Goal: Task Accomplishment & Management: Complete application form

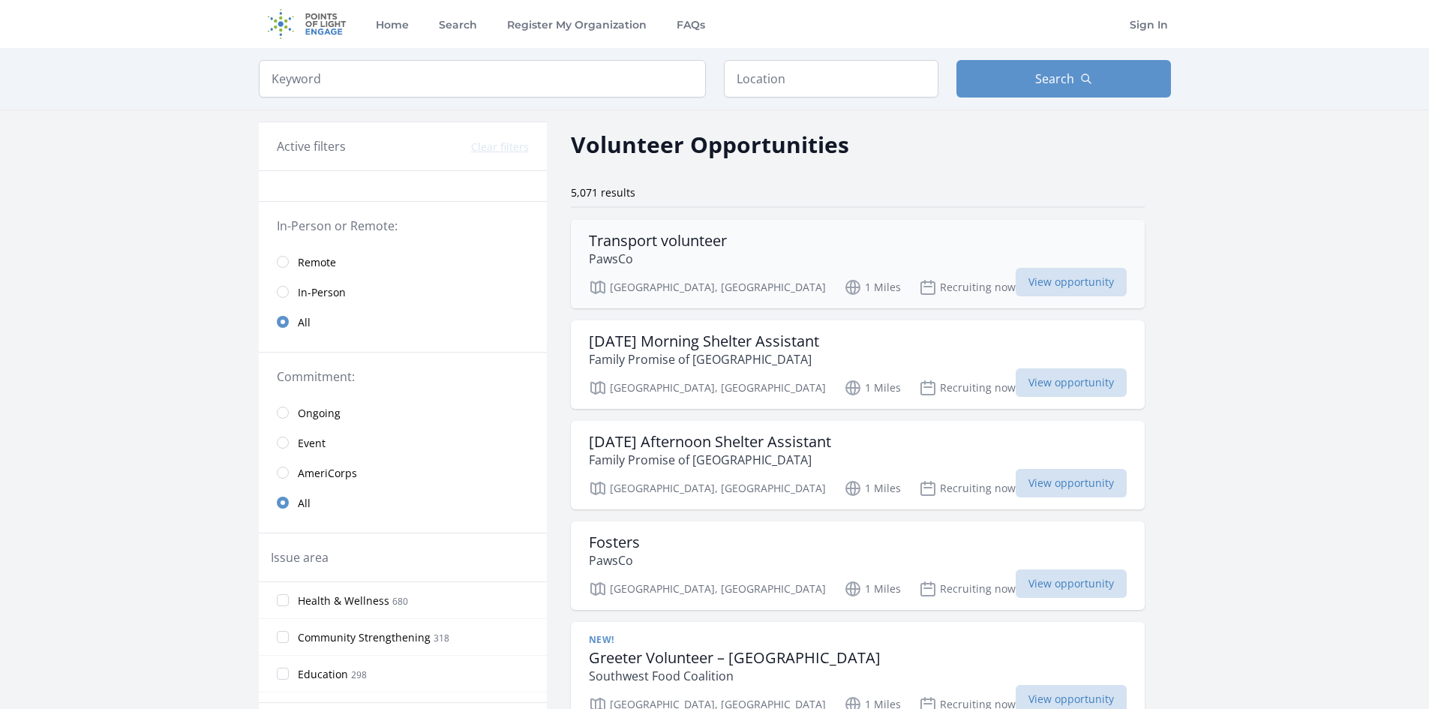
click at [657, 241] on h3 "Transport volunteer" at bounding box center [658, 241] width 138 height 18
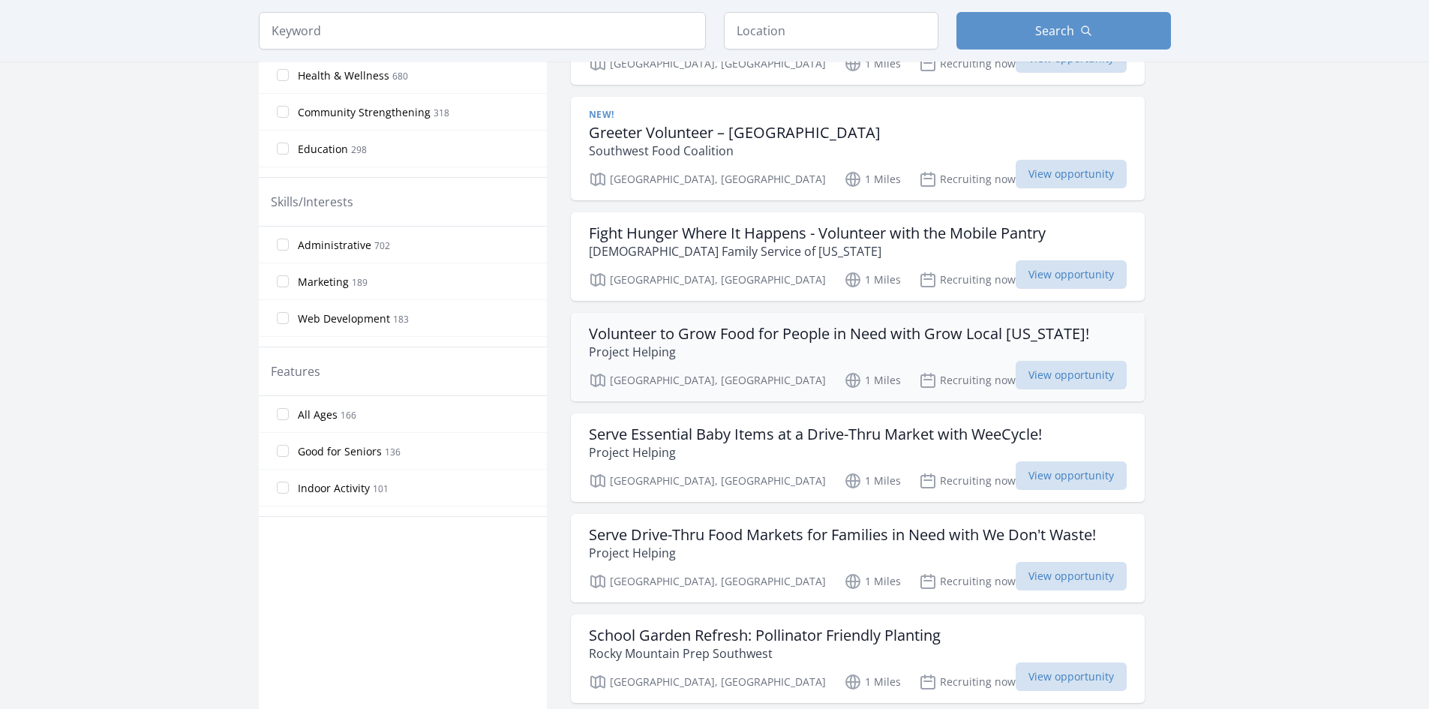
scroll to position [600, 0]
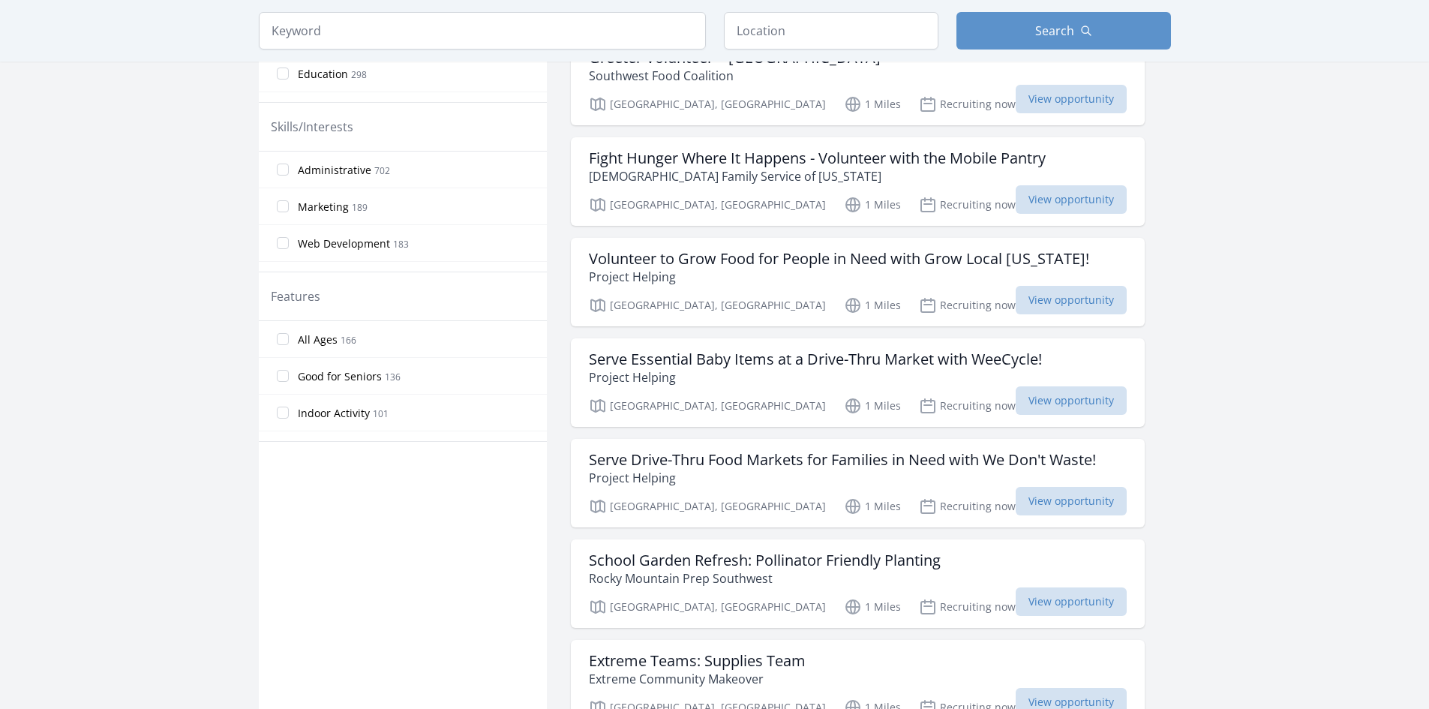
click at [890, 335] on ul "Transport volunteer PawsCo Denver, CO 1 Miles Recruiting now View opportunity" at bounding box center [858, 627] width 574 height 2014
click at [876, 356] on h3 "Serve Essential Baby Items at a Drive-Thru Market with WeeCycle!" at bounding box center [815, 359] width 453 height 18
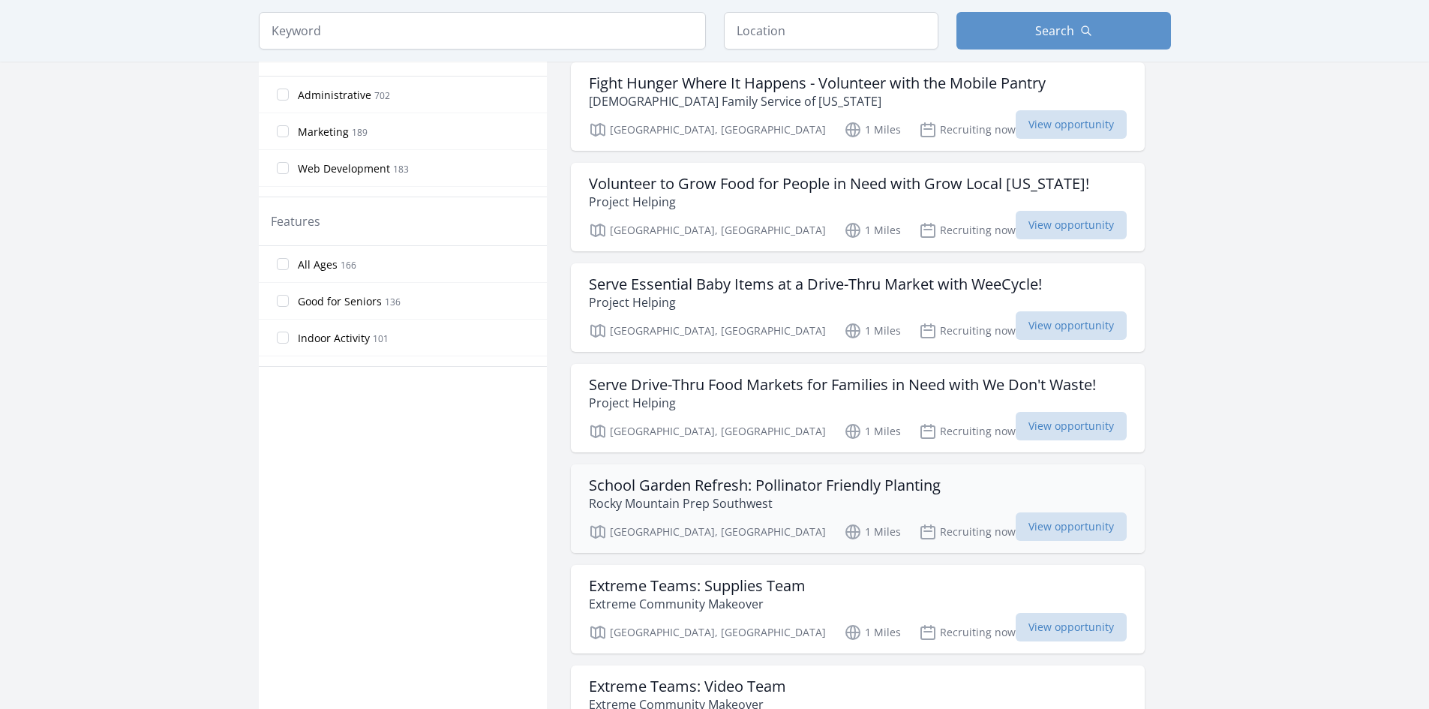
scroll to position [750, 0]
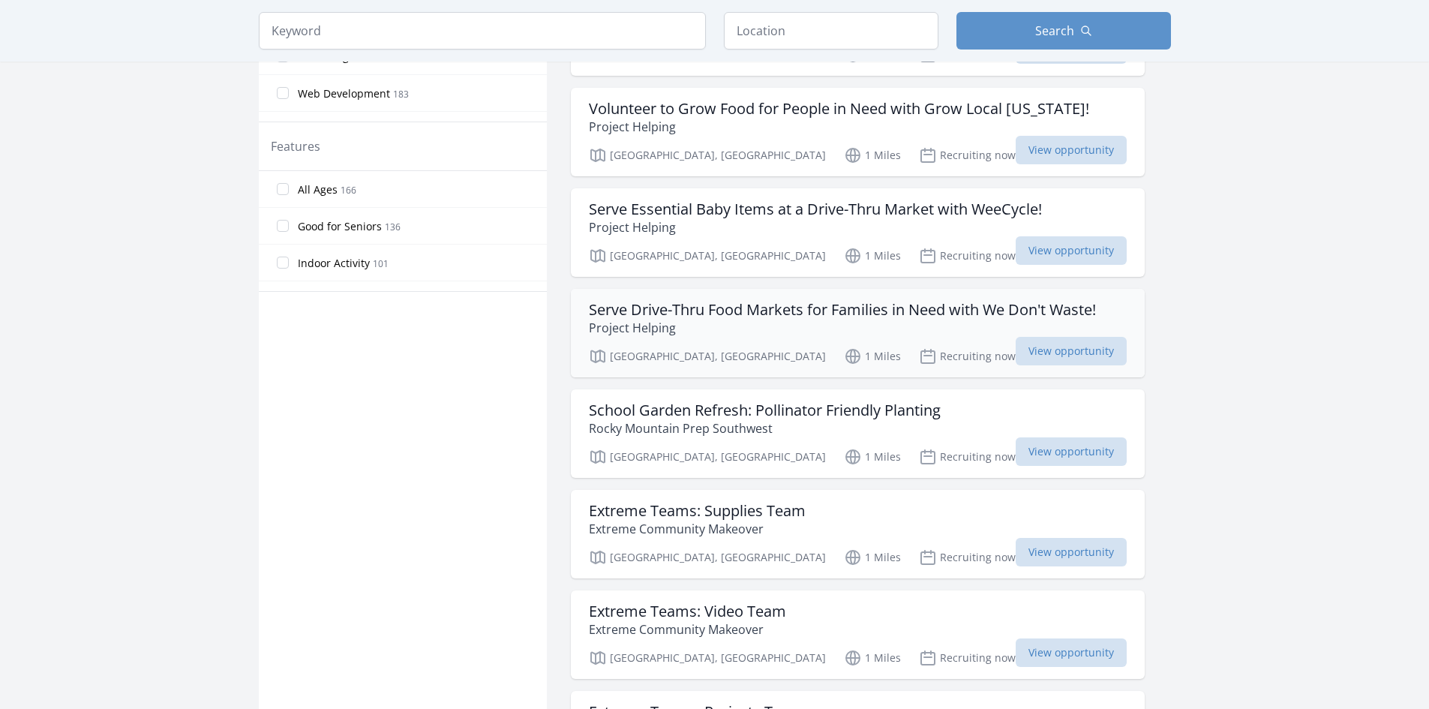
click at [795, 308] on h3 "Serve Drive-Thru Food Markets for Families in Need with We Don't Waste!" at bounding box center [842, 310] width 507 height 18
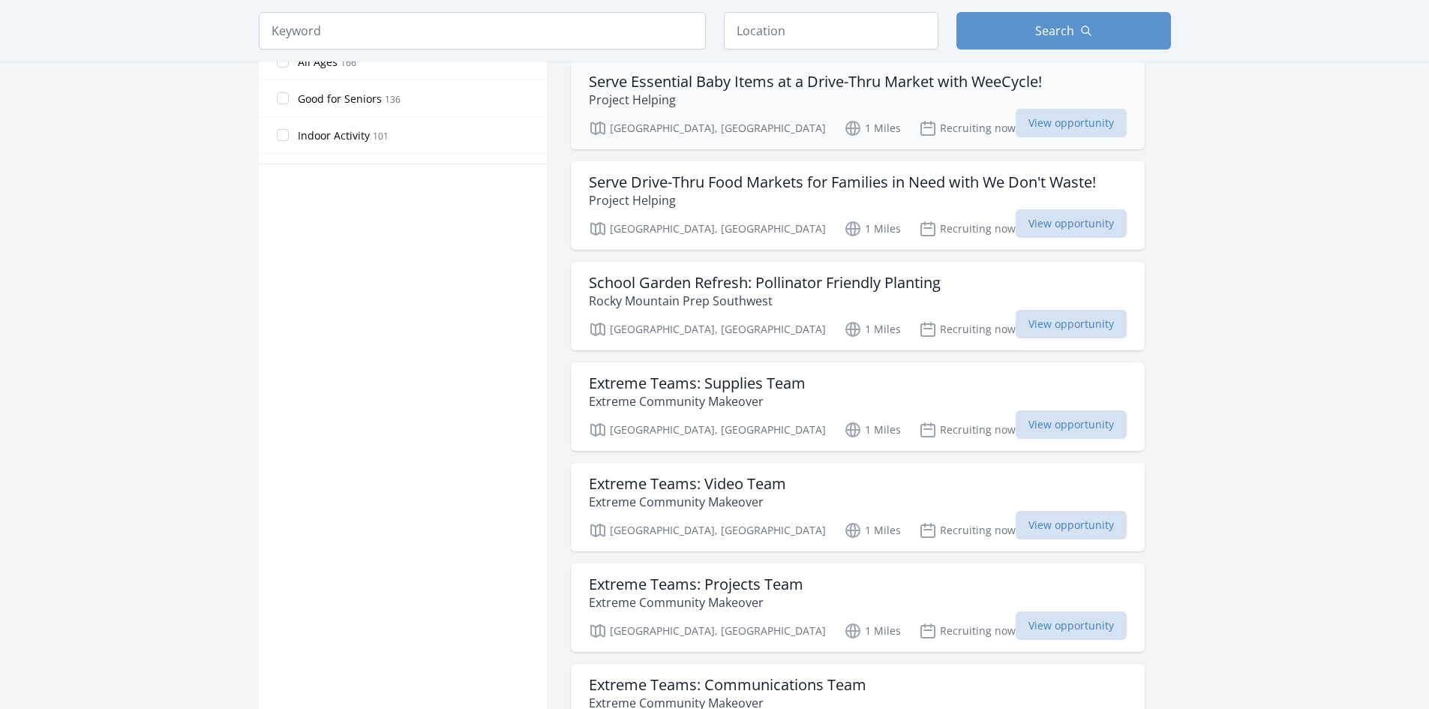
scroll to position [900, 0]
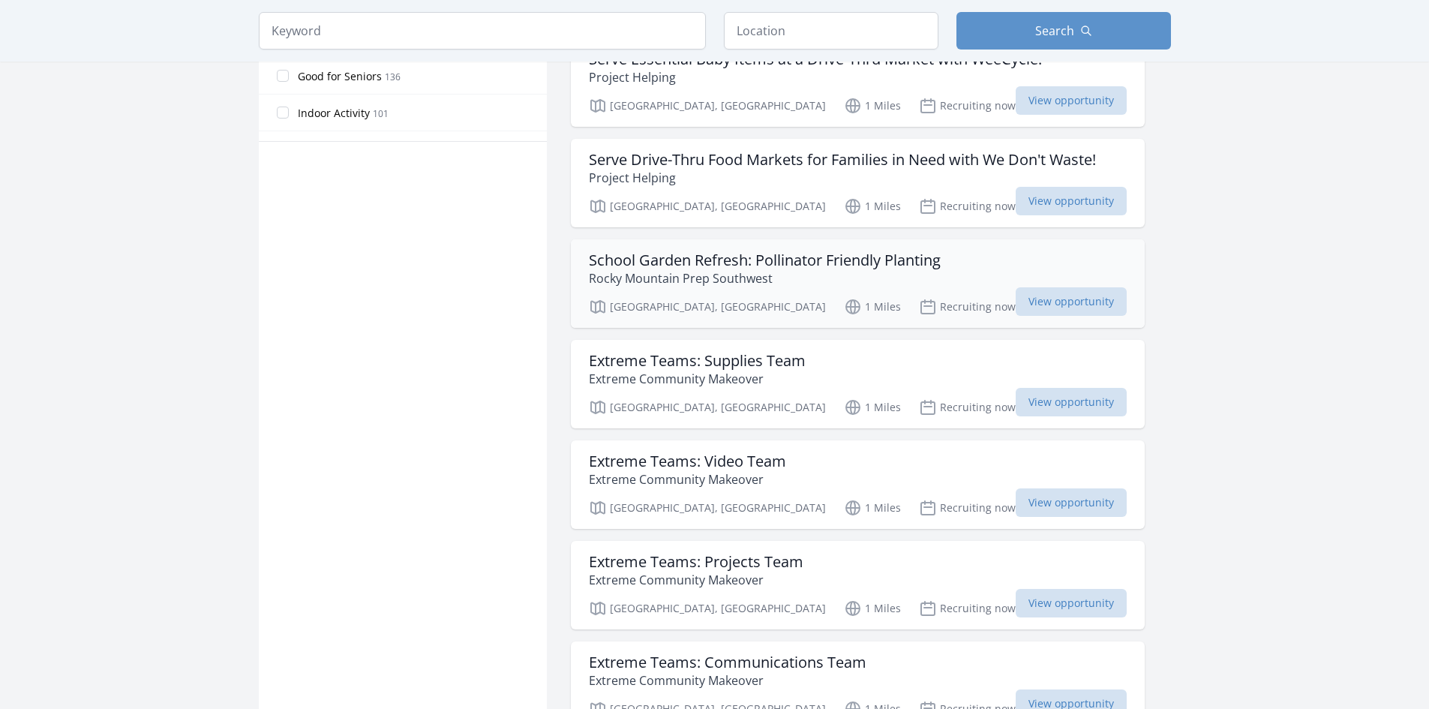
click at [800, 280] on p "Rocky Mountain Prep Southwest" at bounding box center [765, 278] width 352 height 18
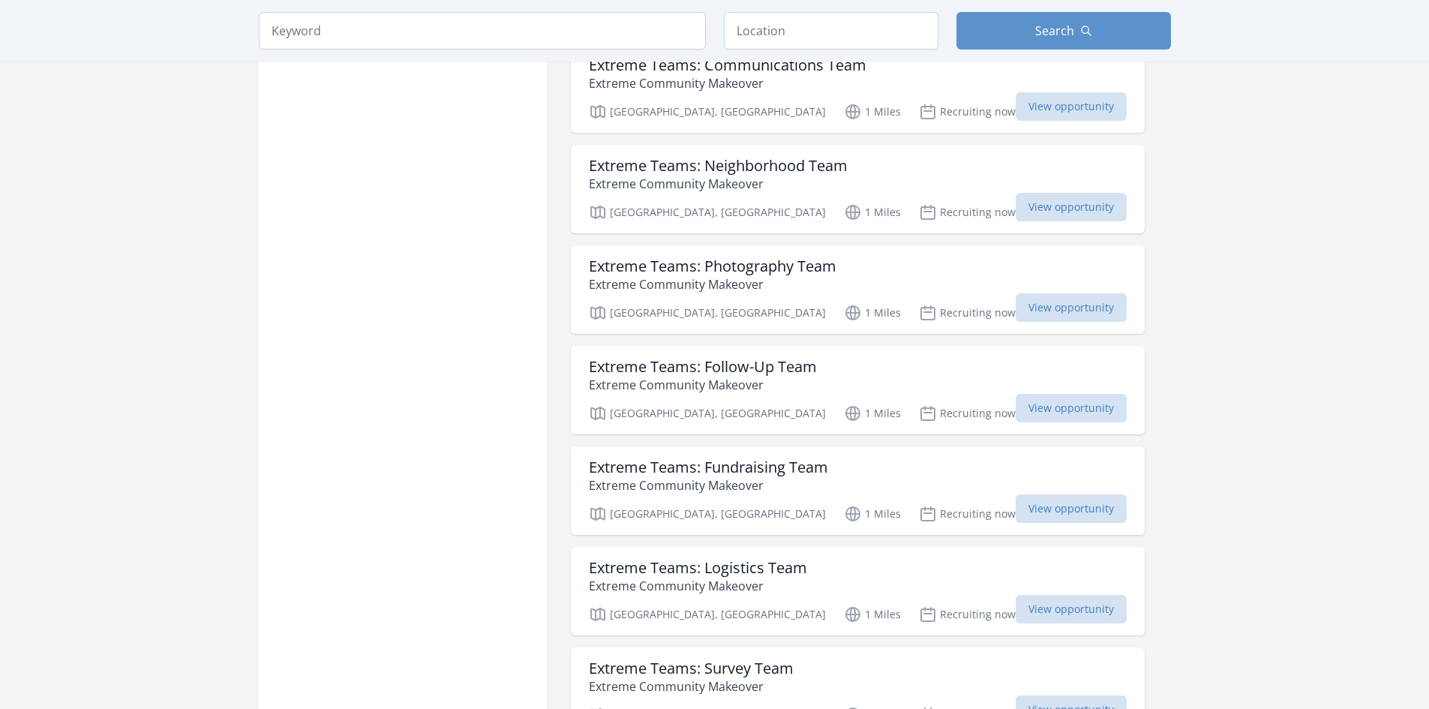
scroll to position [1500, 0]
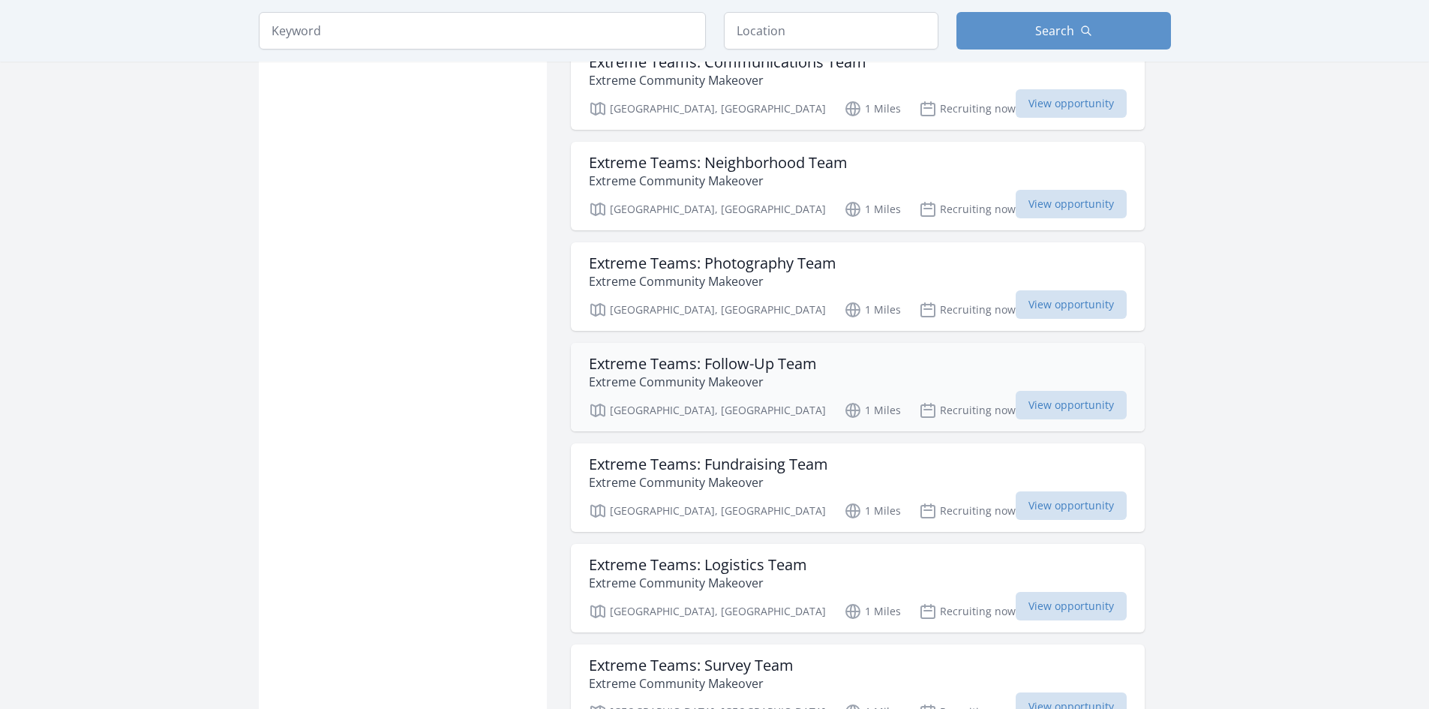
click at [713, 359] on h3 "Extreme Teams: Follow-Up Team" at bounding box center [703, 364] width 228 height 18
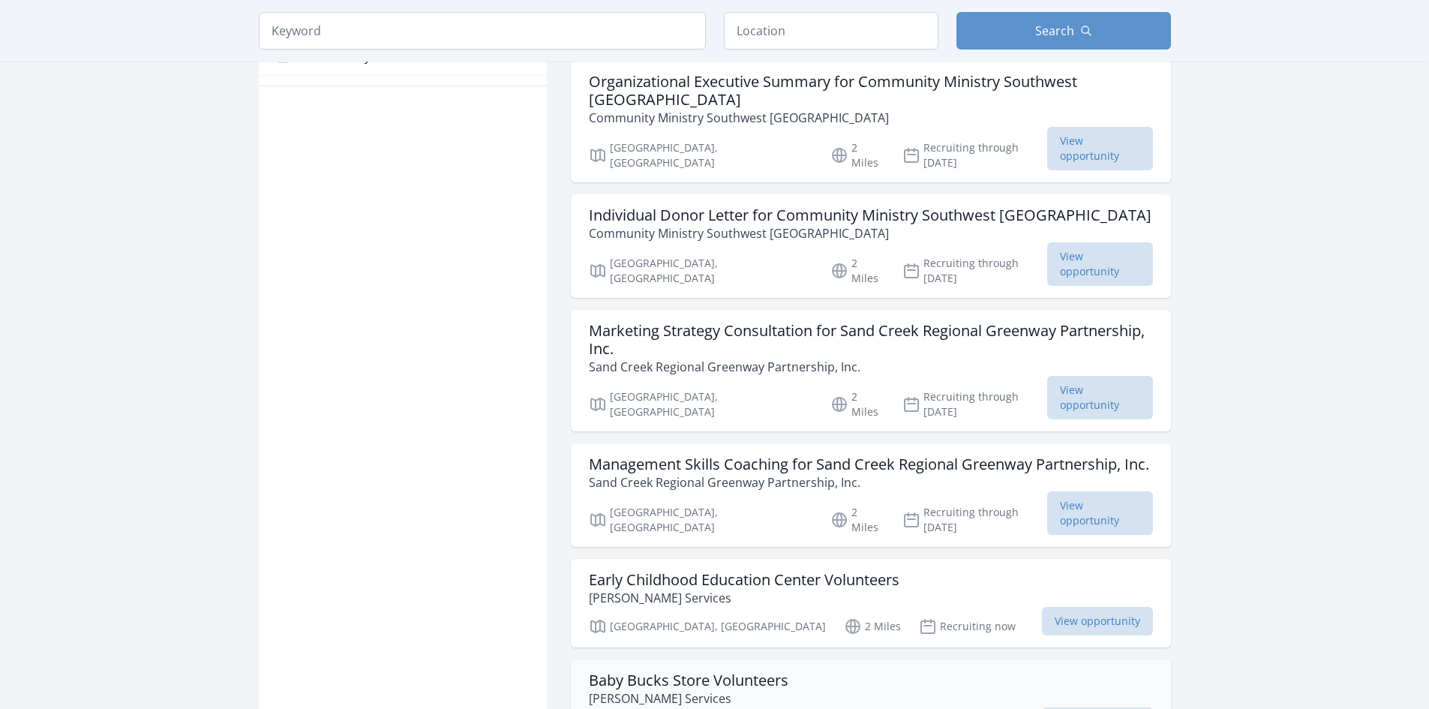
scroll to position [975, 0]
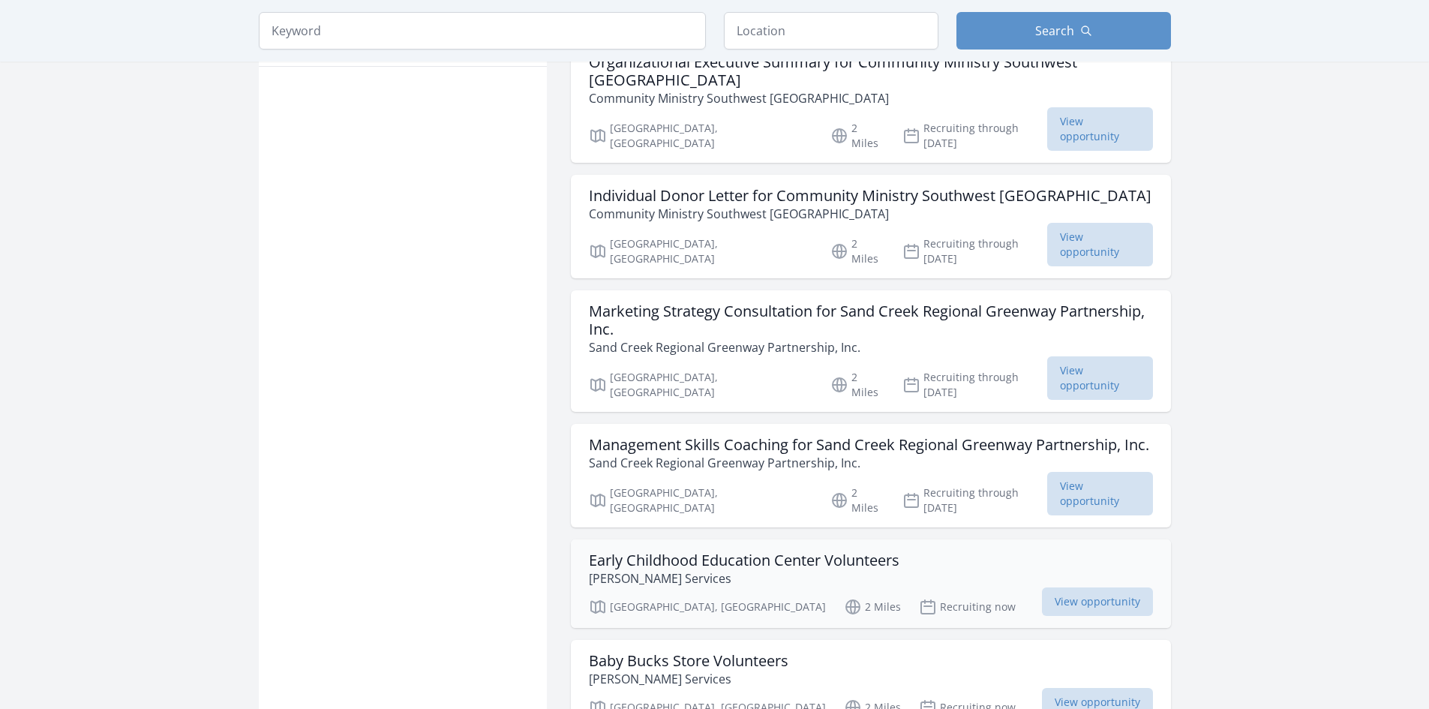
click at [783, 551] on h3 "Early Childhood Education Center Volunteers" at bounding box center [744, 560] width 311 height 18
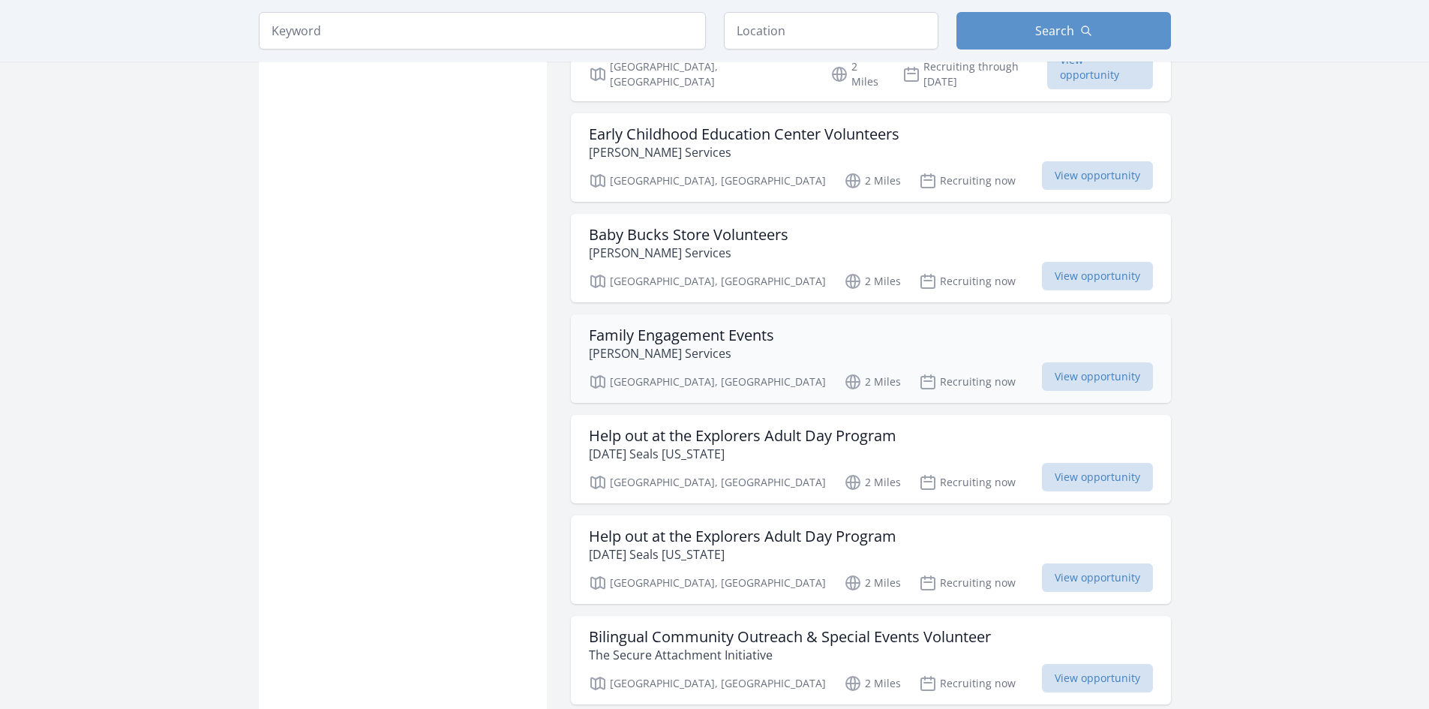
scroll to position [1425, 0]
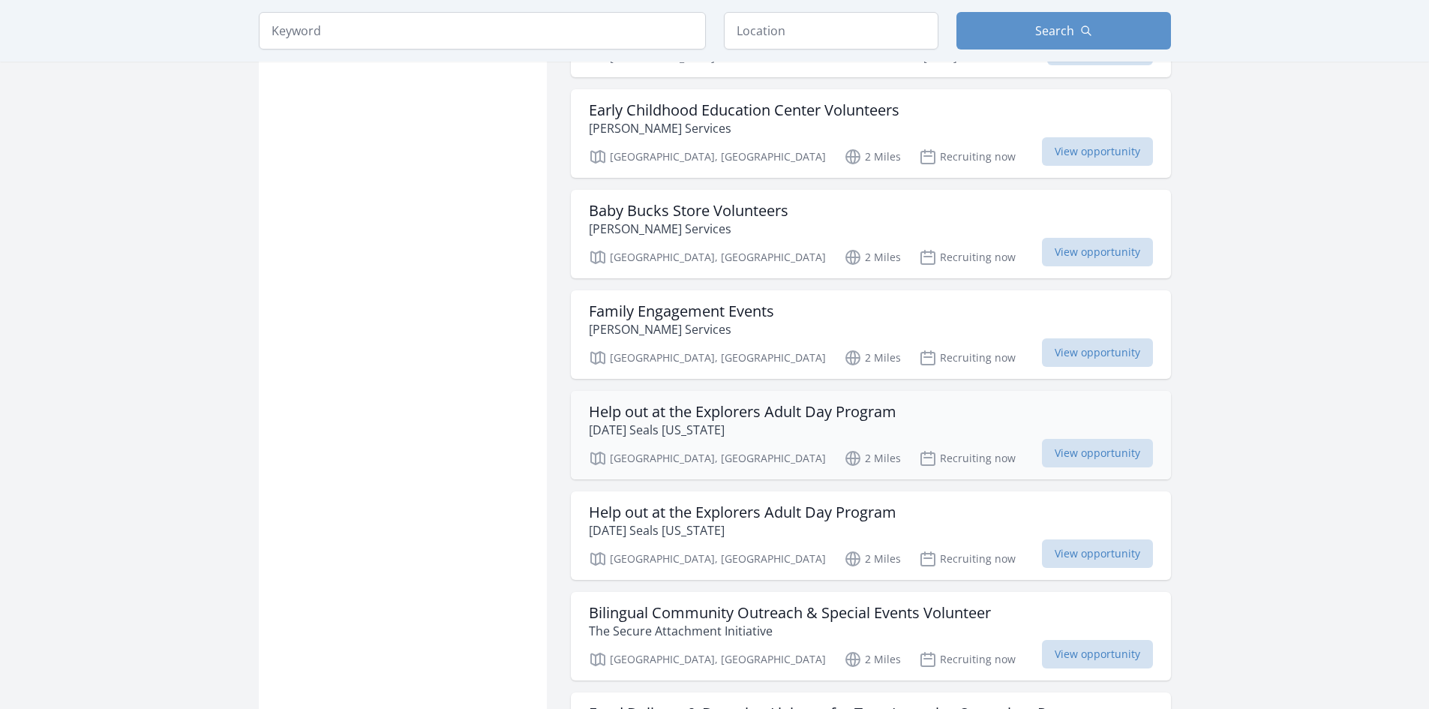
click at [871, 421] on p "Easter Seals Colorado" at bounding box center [743, 430] width 308 height 18
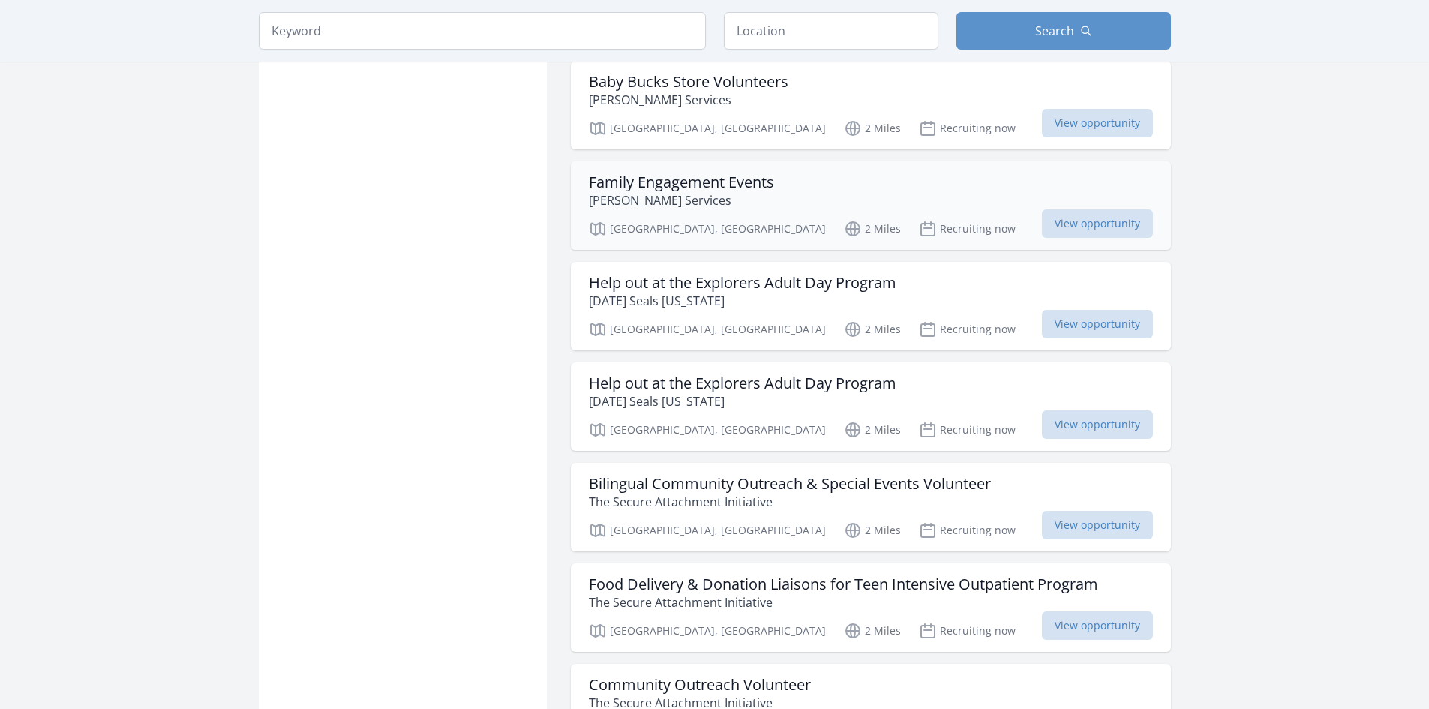
scroll to position [1576, 0]
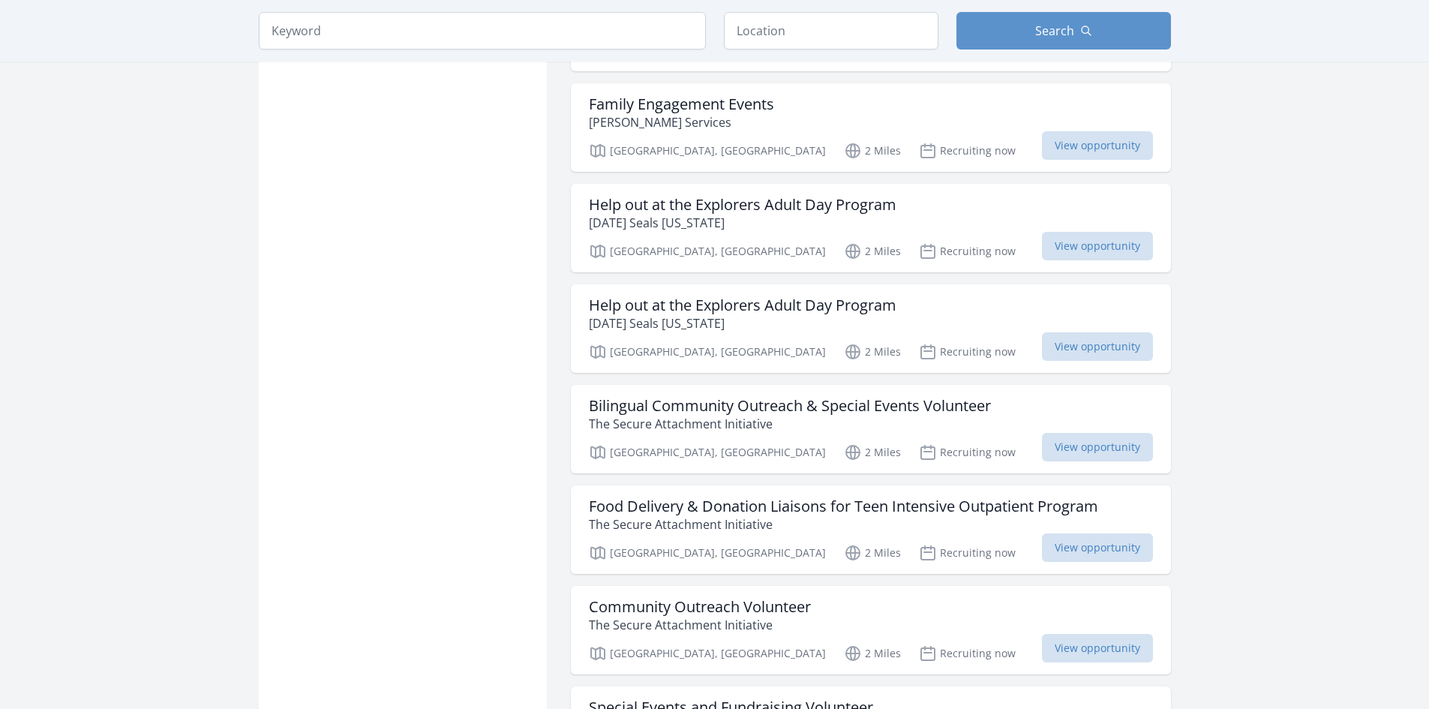
scroll to position [1726, 0]
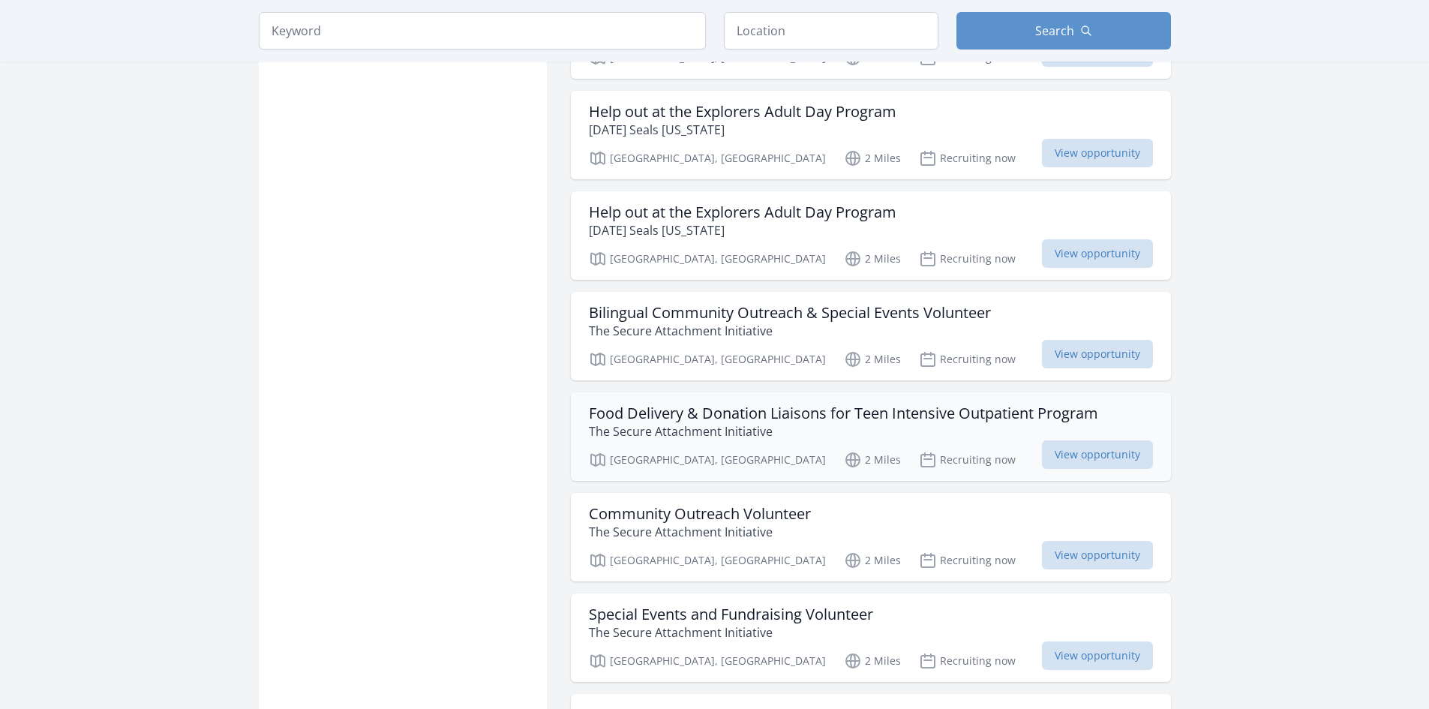
click at [667, 422] on p "The Secure Attachment Initiative" at bounding box center [843, 431] width 509 height 18
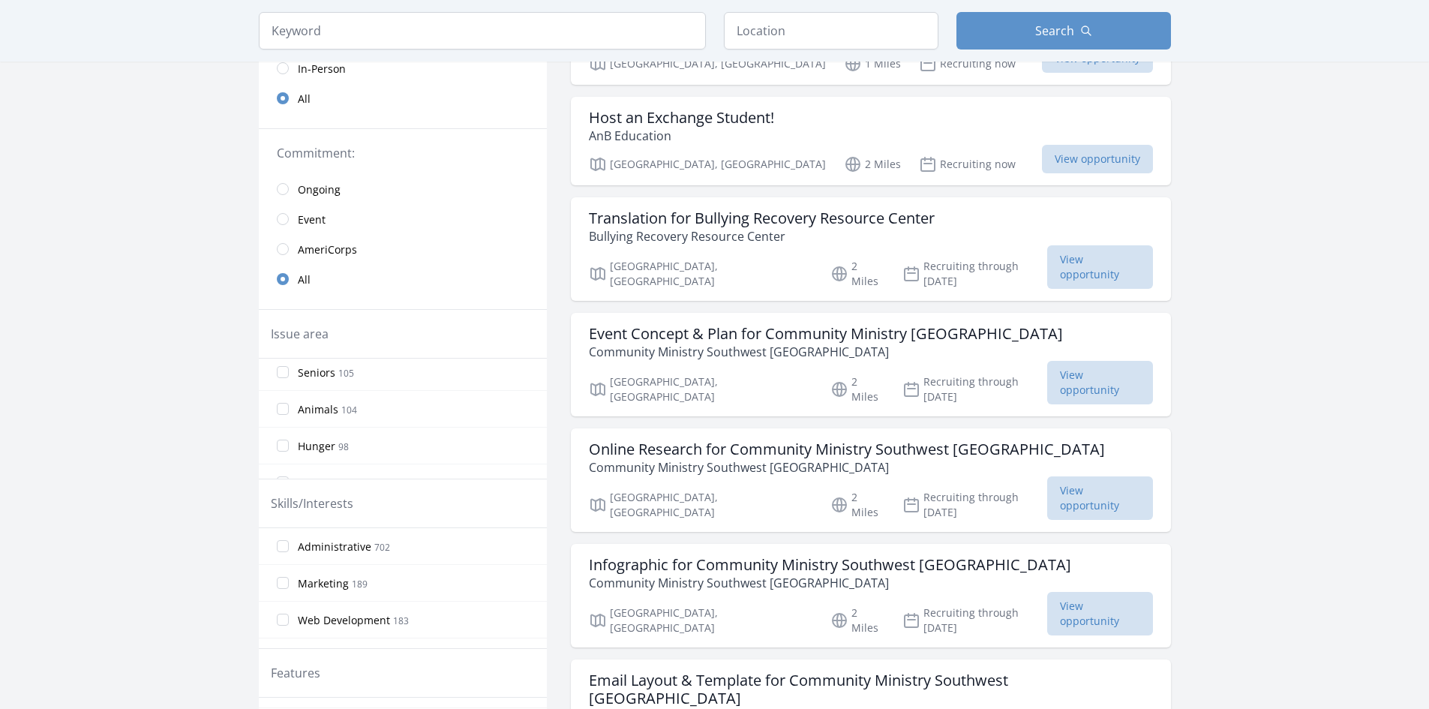
scroll to position [150, 0]
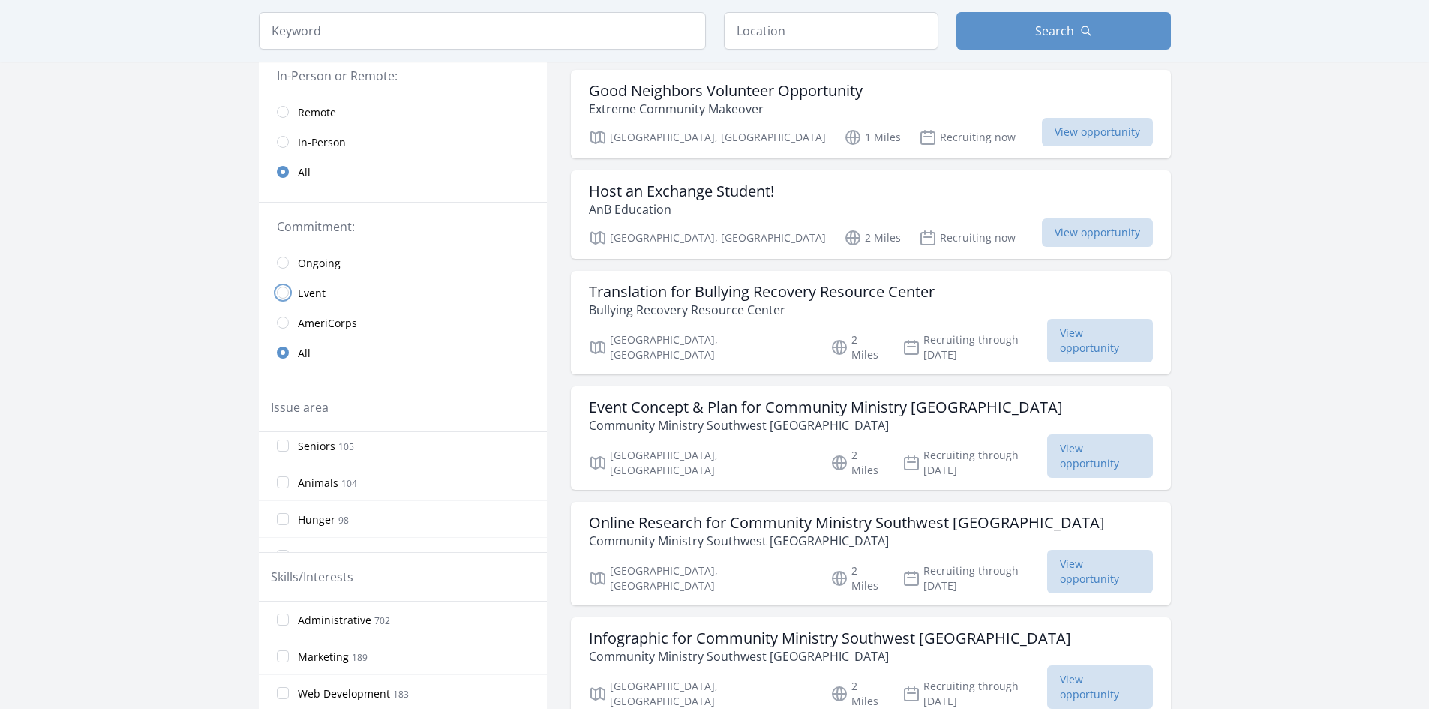
click at [284, 287] on input "radio" at bounding box center [283, 293] width 12 height 12
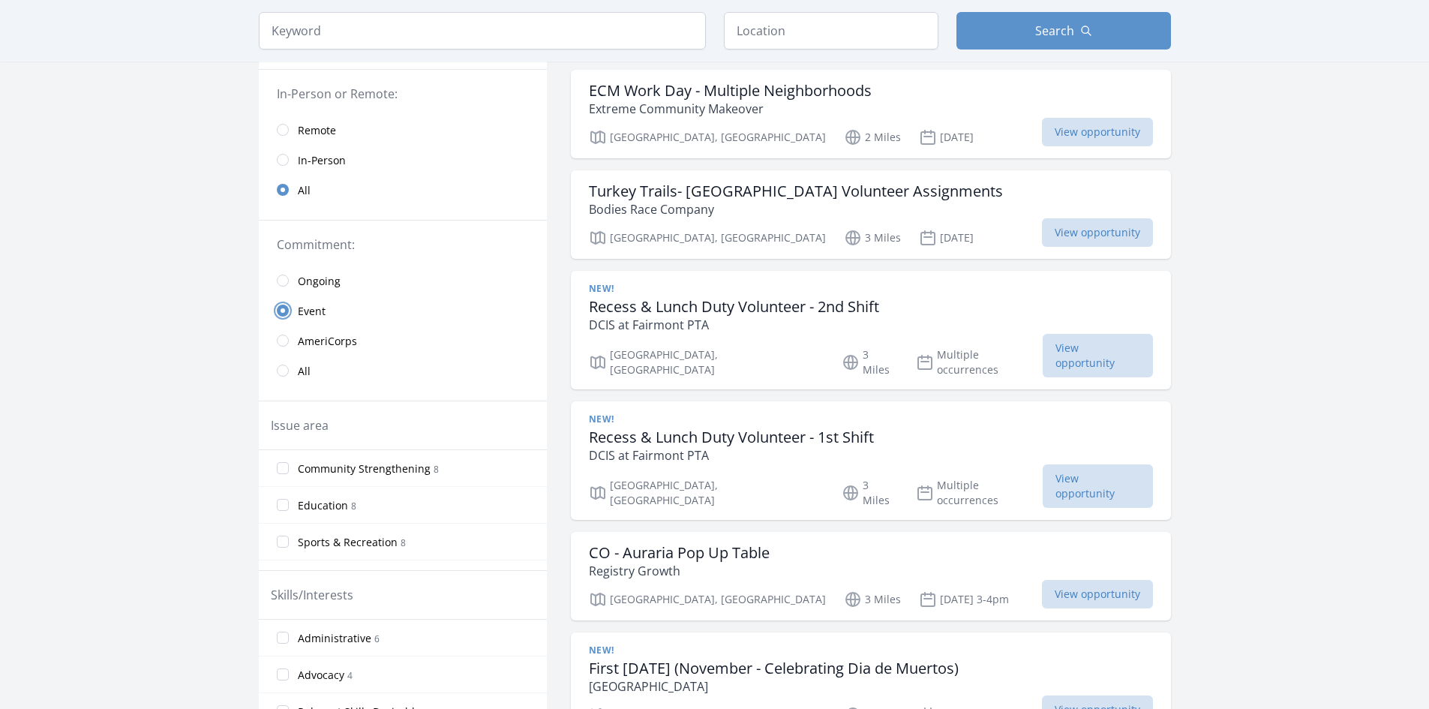
click at [278, 312] on input "radio" at bounding box center [283, 311] width 12 height 12
click at [279, 281] on input "radio" at bounding box center [283, 281] width 12 height 12
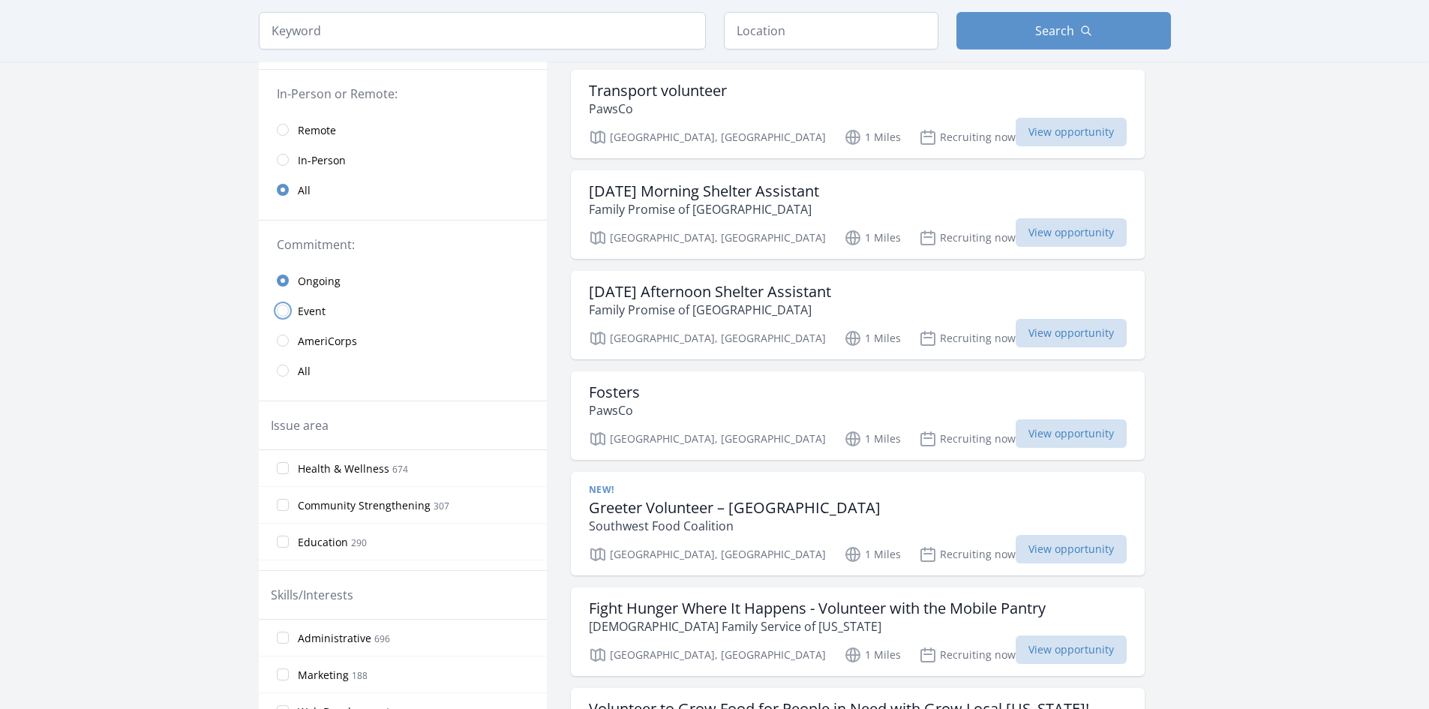
click at [277, 310] on input "radio" at bounding box center [283, 311] width 12 height 12
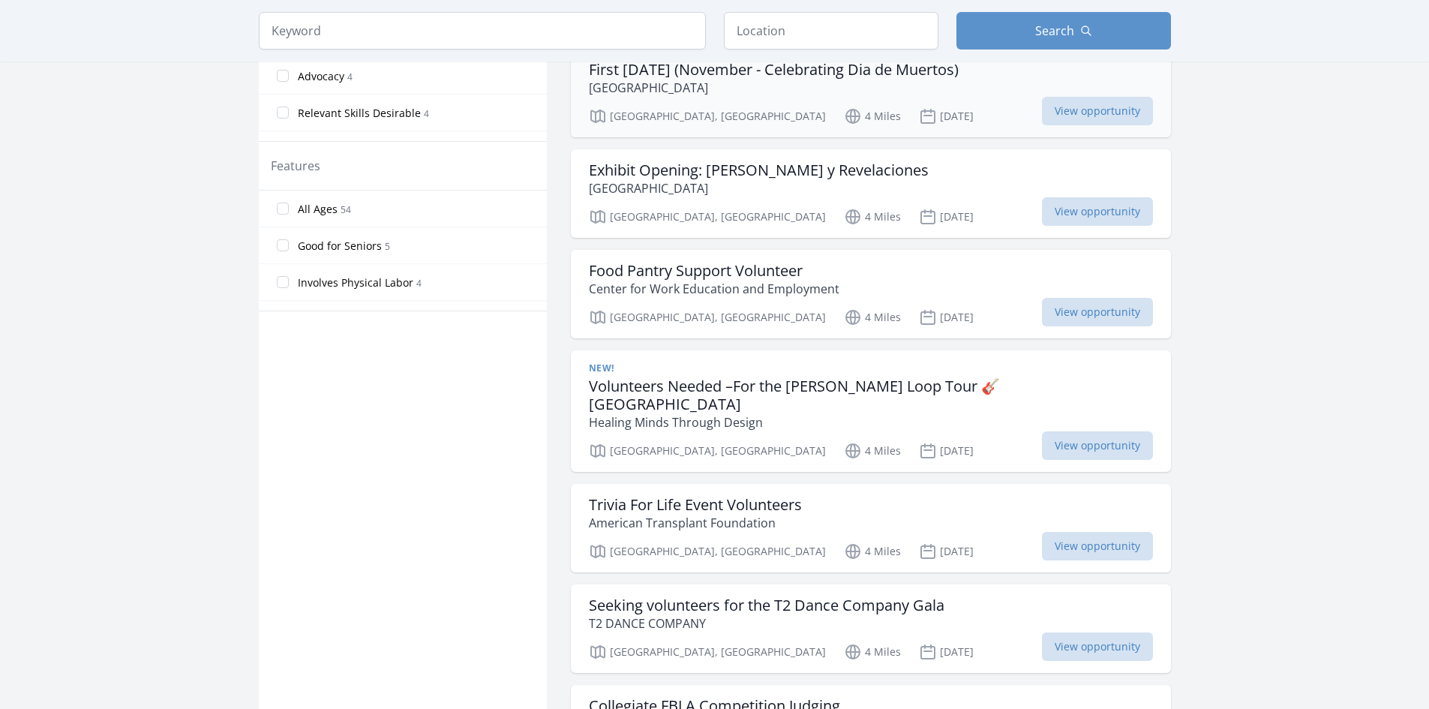
scroll to position [750, 0]
click at [746, 260] on h3 "Food Pantry Support Volunteer" at bounding box center [714, 269] width 251 height 18
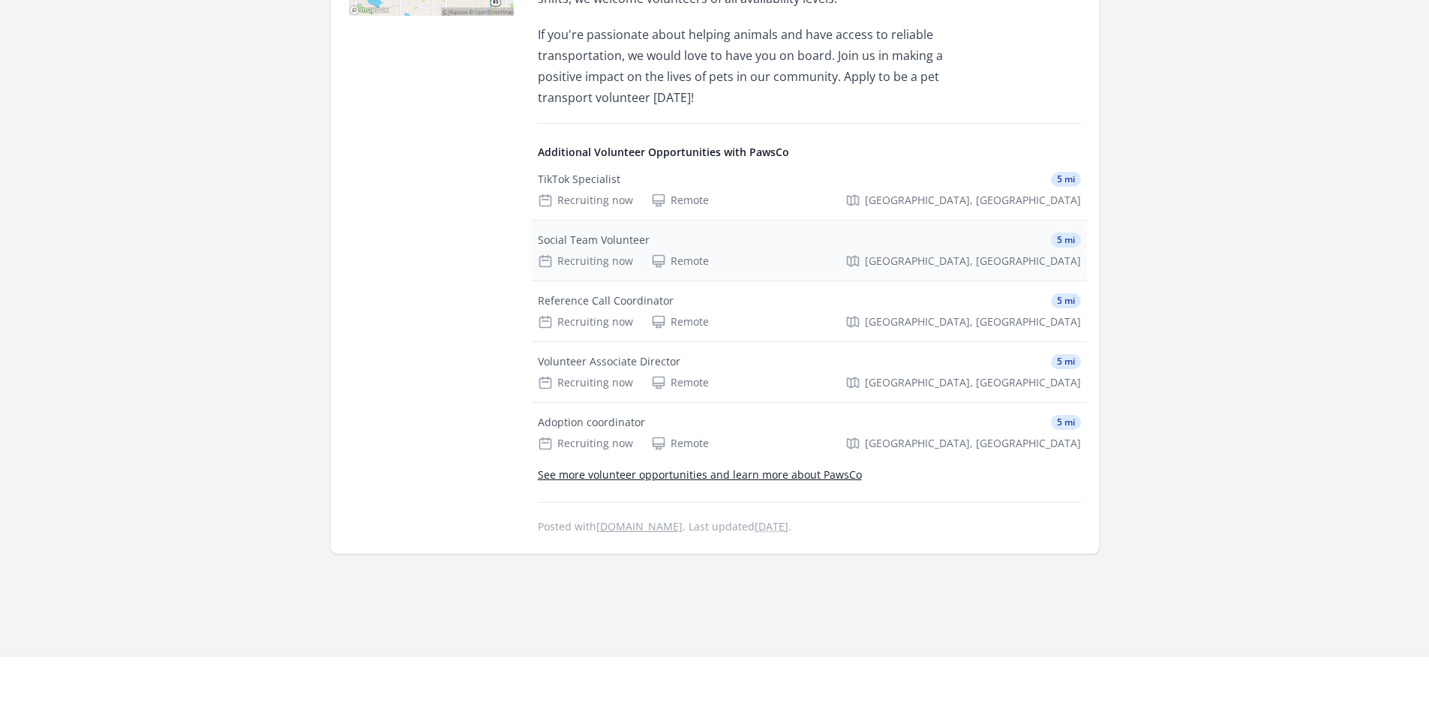
scroll to position [600, 0]
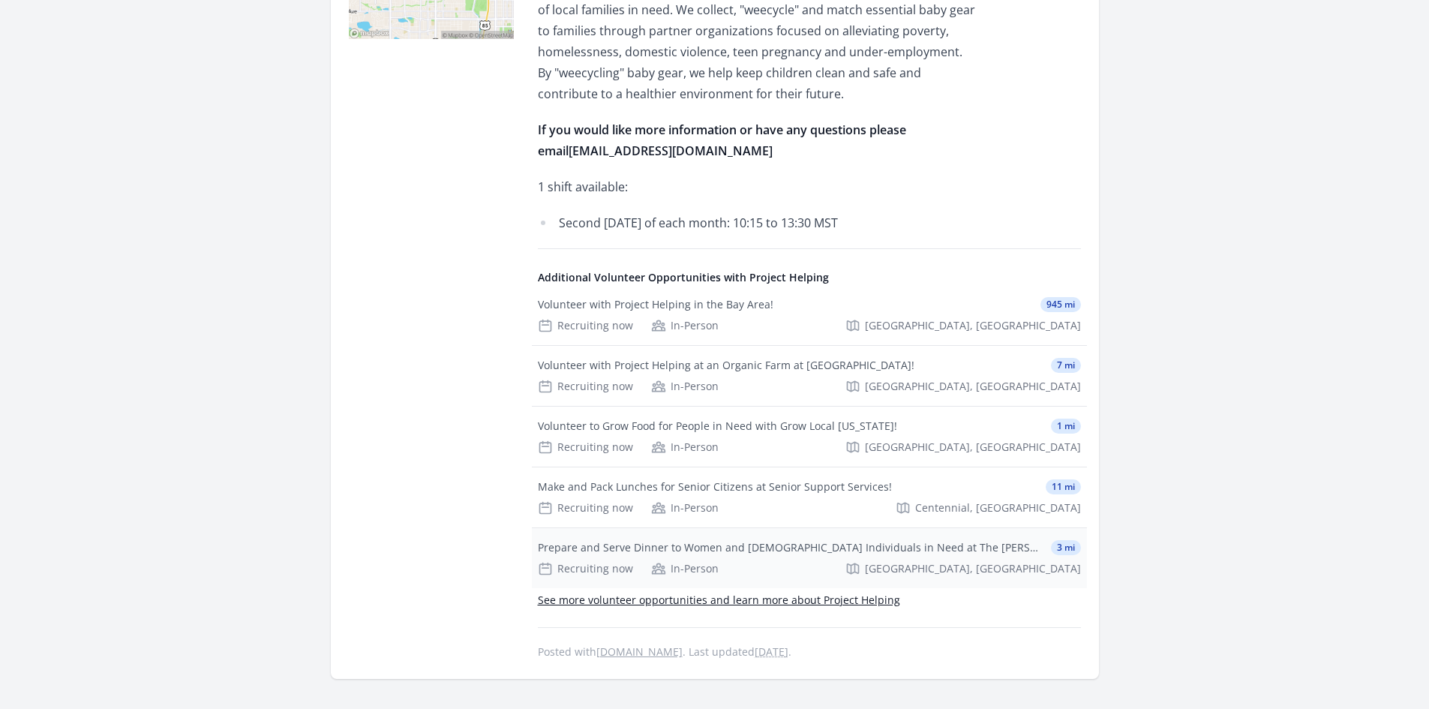
scroll to position [525, 0]
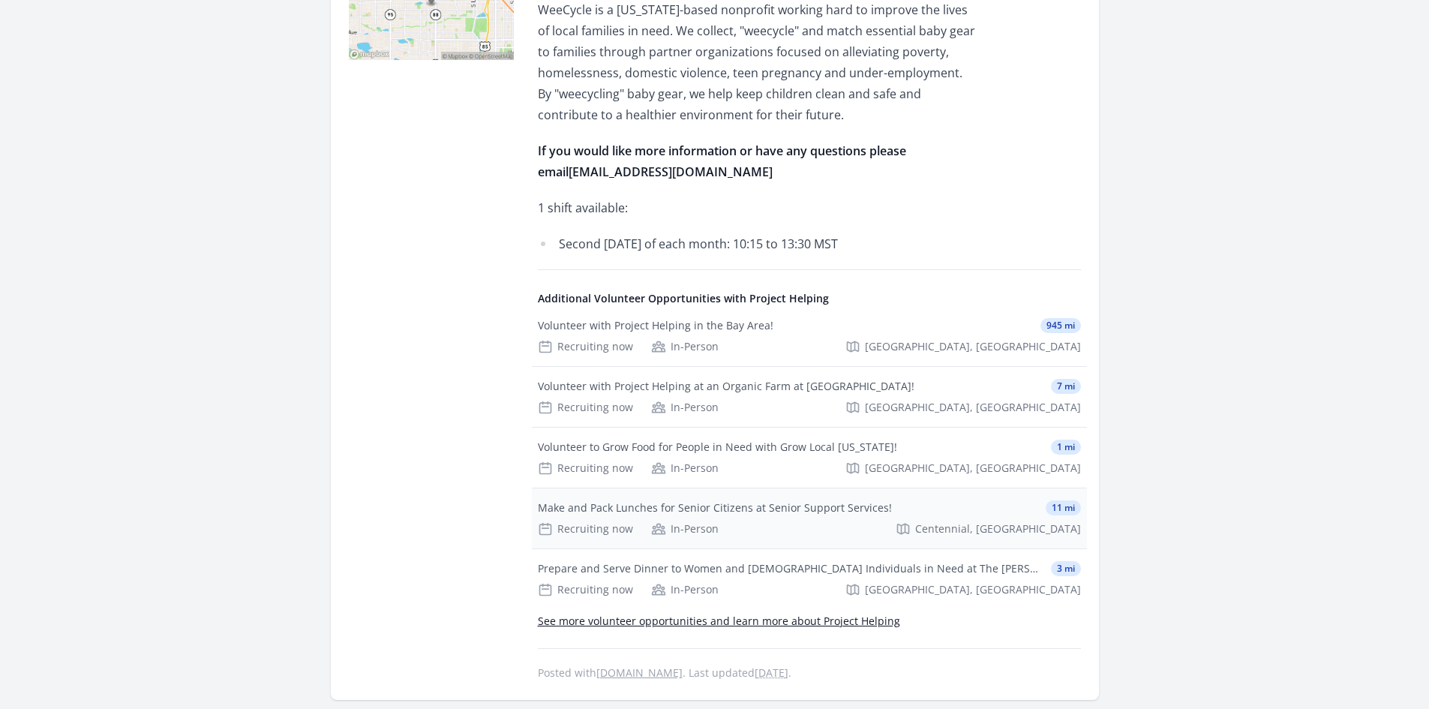
click at [729, 500] on div "Make and Pack Lunches for Senior Citizens at Senior Support Services!" at bounding box center [715, 507] width 354 height 15
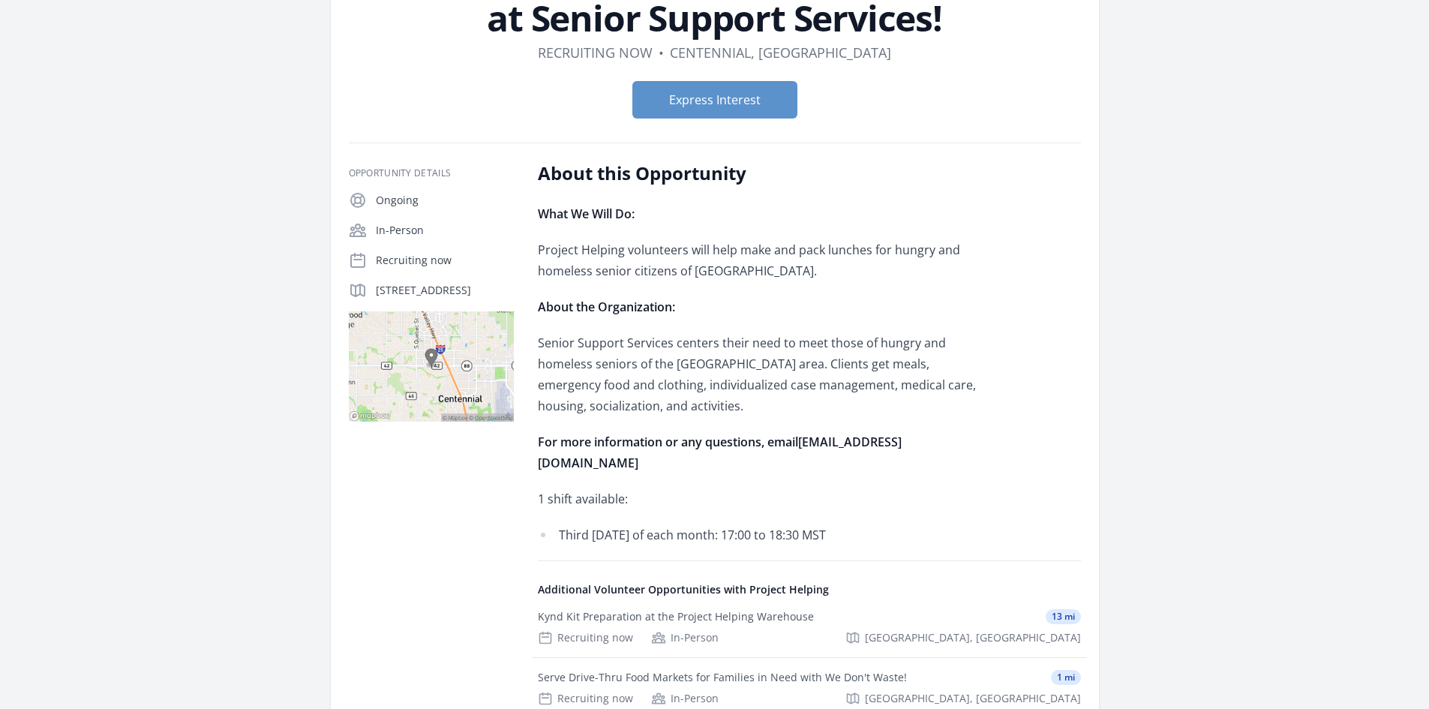
scroll to position [225, 0]
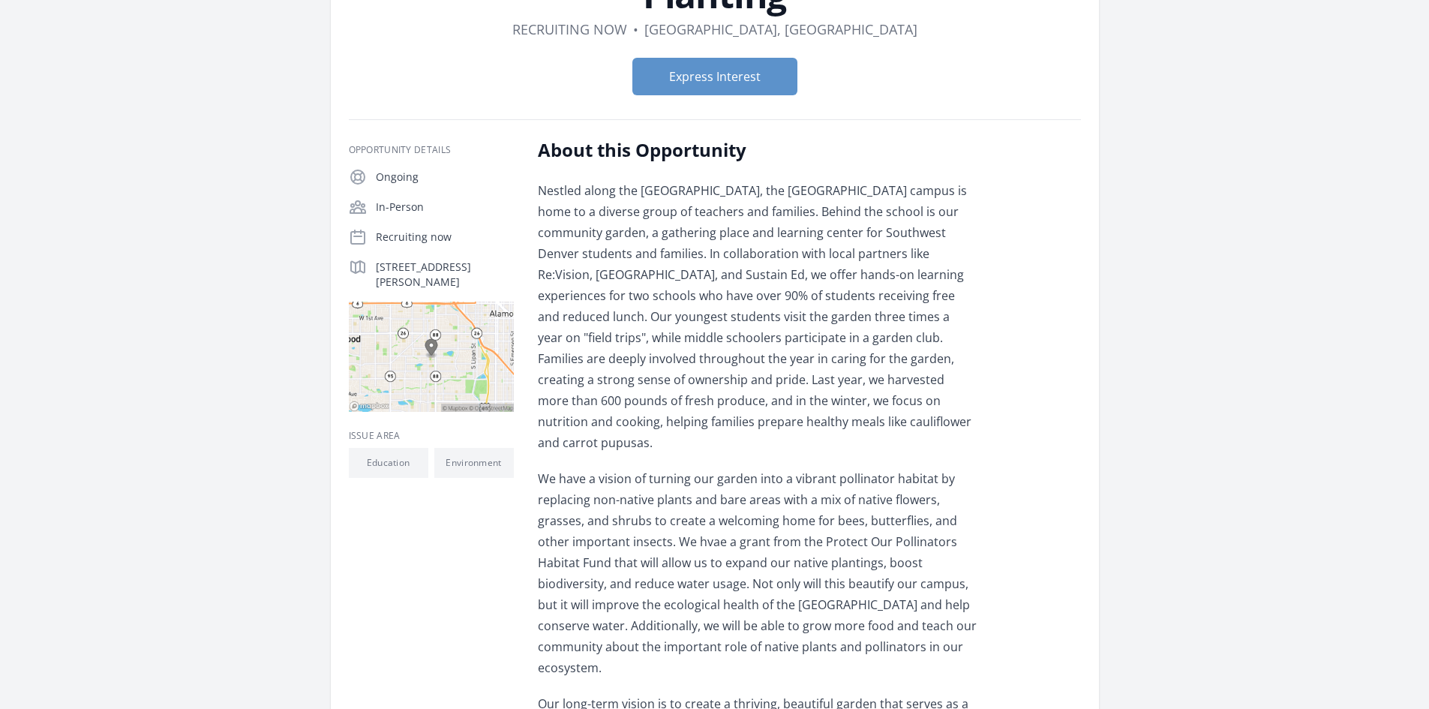
scroll to position [75, 0]
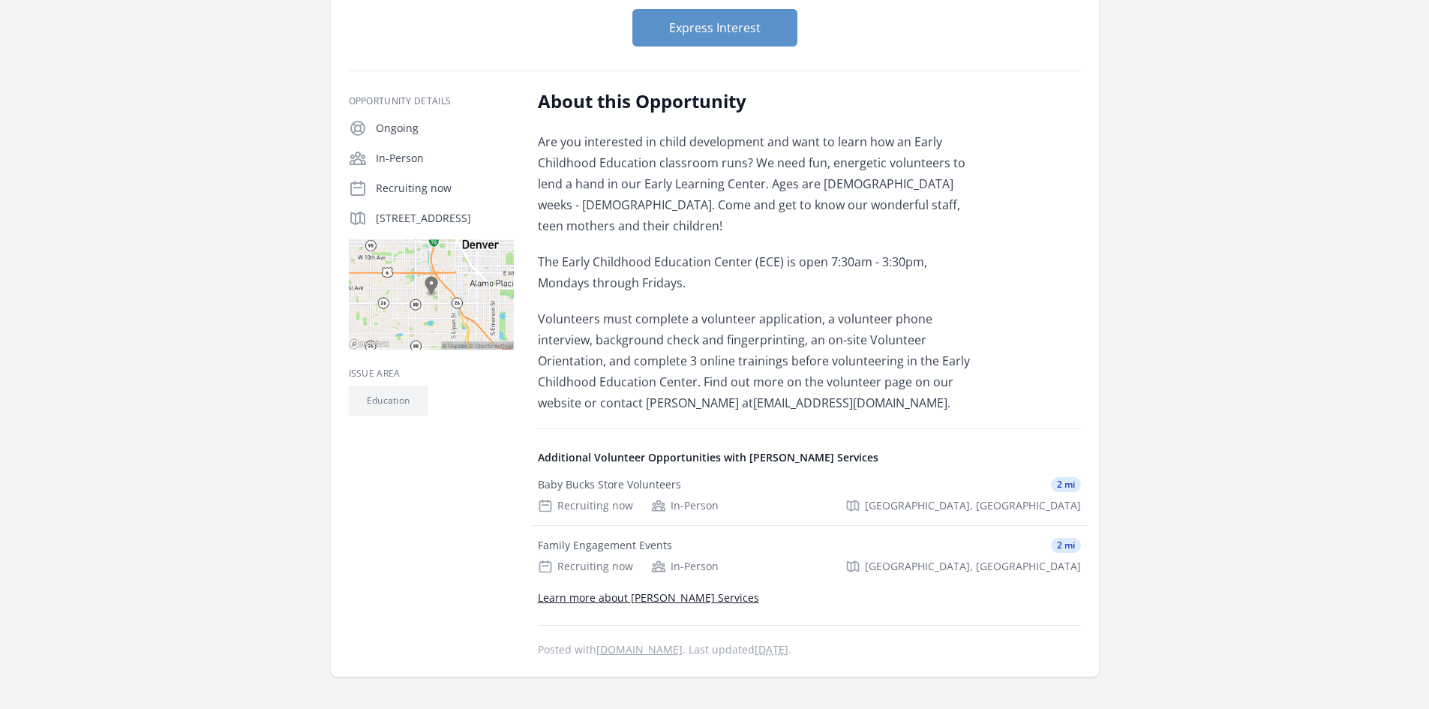
scroll to position [225, 0]
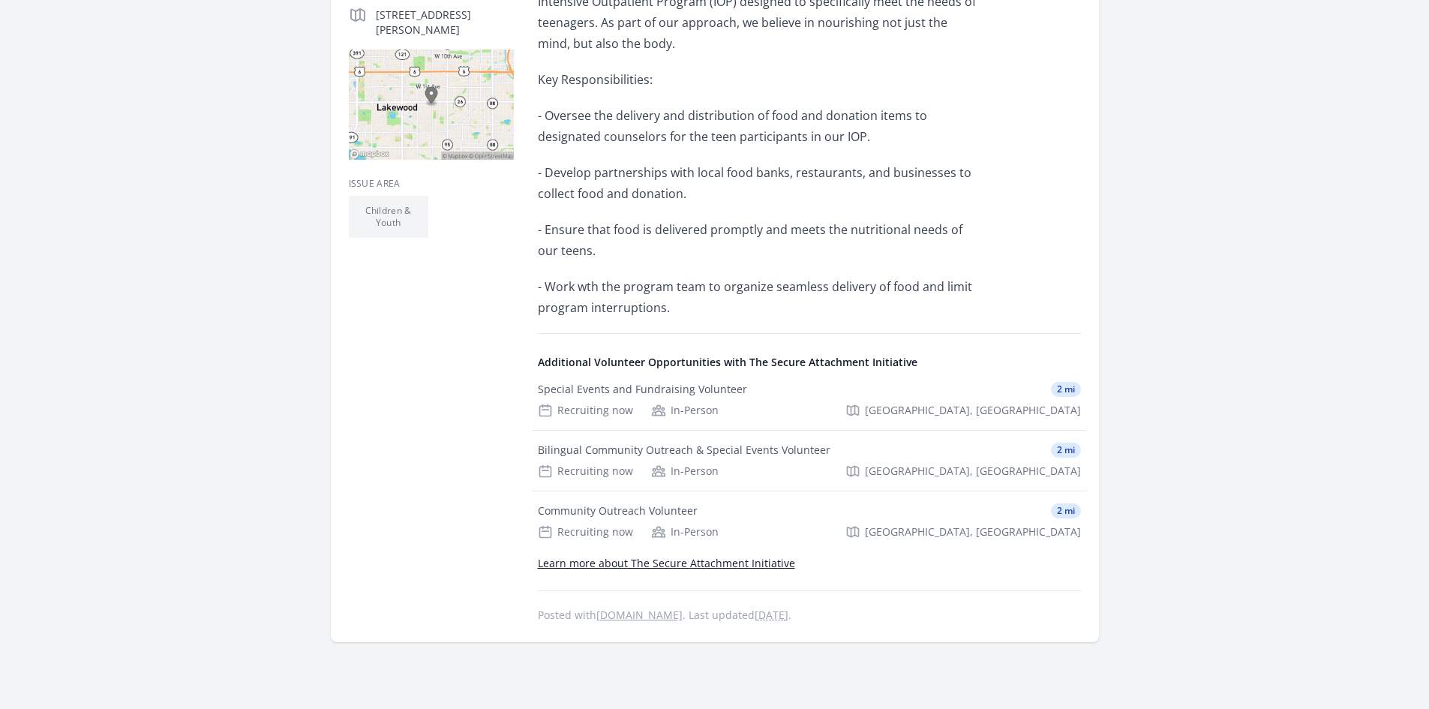
scroll to position [450, 0]
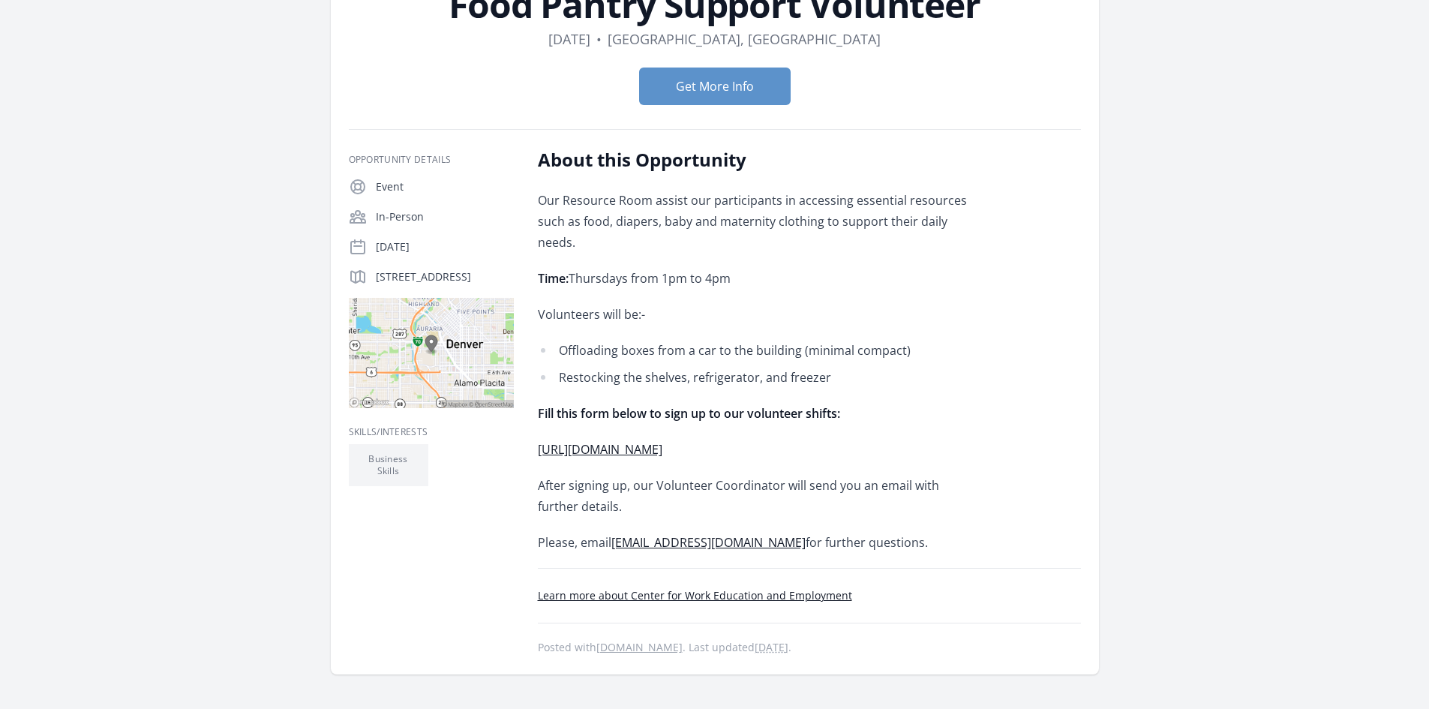
scroll to position [150, 0]
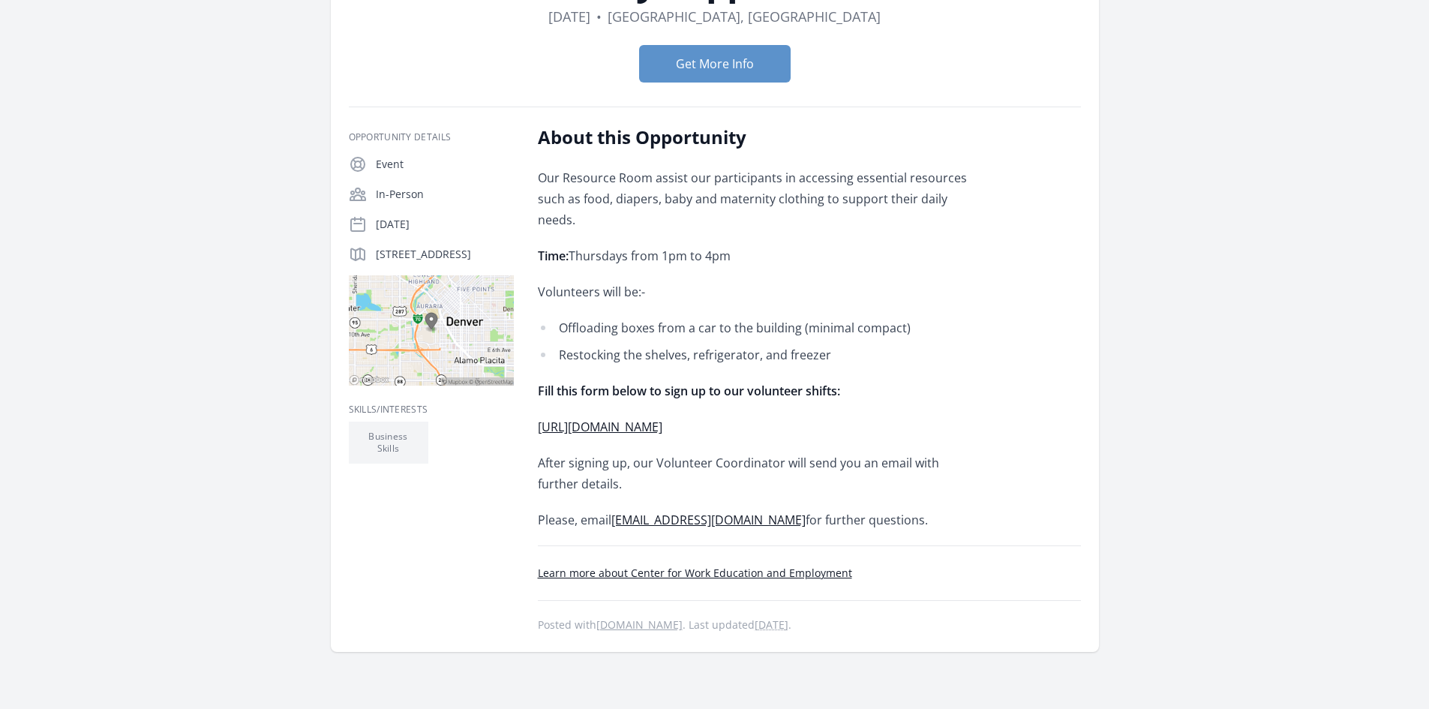
click at [662, 419] on link "https://www.signupgenius.com/go/10C054CA5AA28AAFDC16-56268553-cwee" at bounding box center [600, 427] width 125 height 17
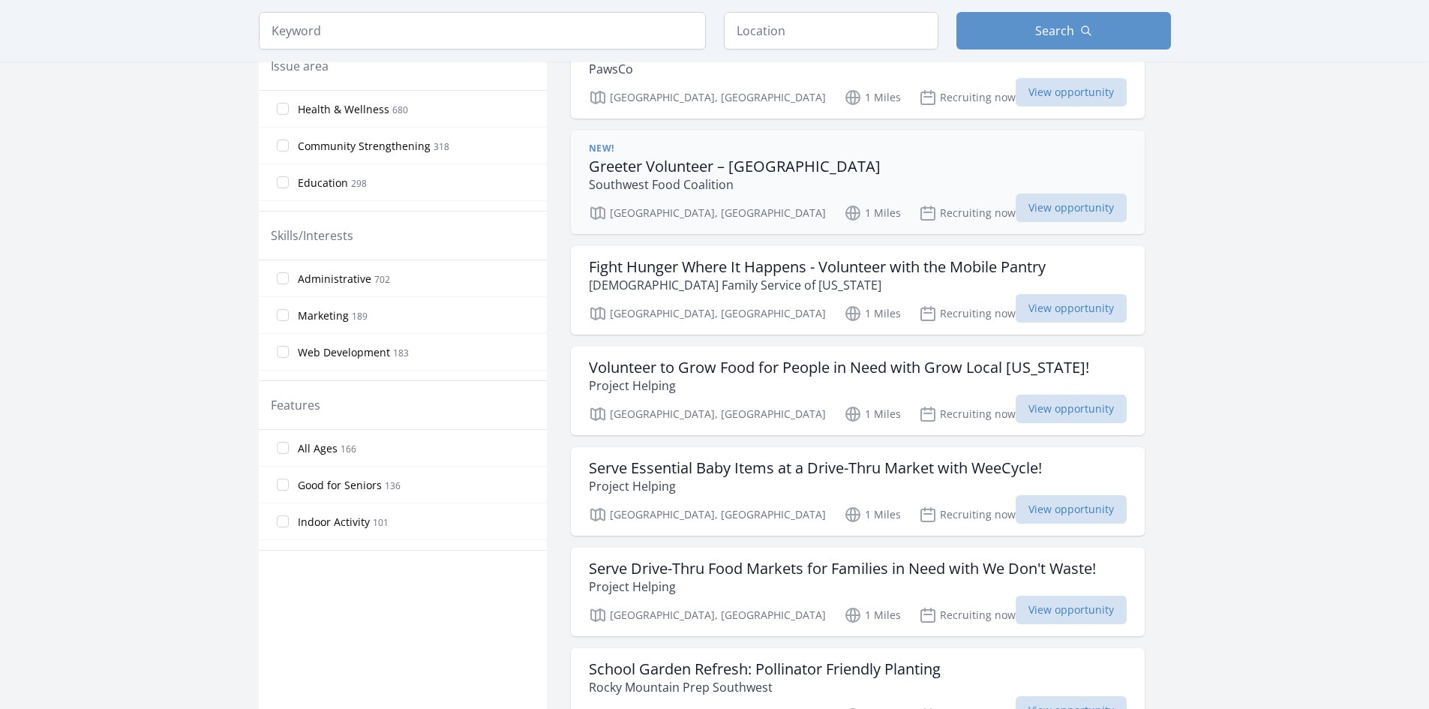
scroll to position [525, 0]
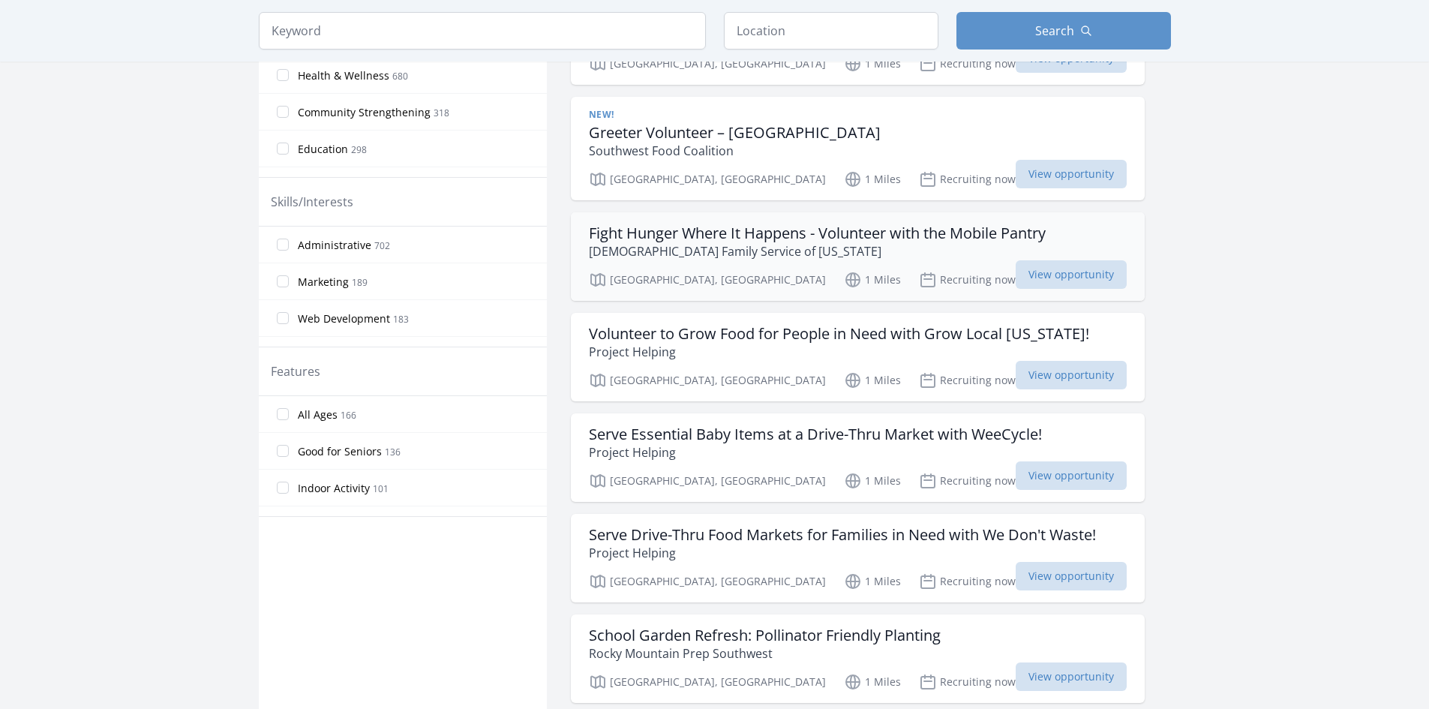
click at [725, 239] on h3 "Fight Hunger Where It Happens - Volunteer with the Mobile Pantry" at bounding box center [817, 233] width 457 height 18
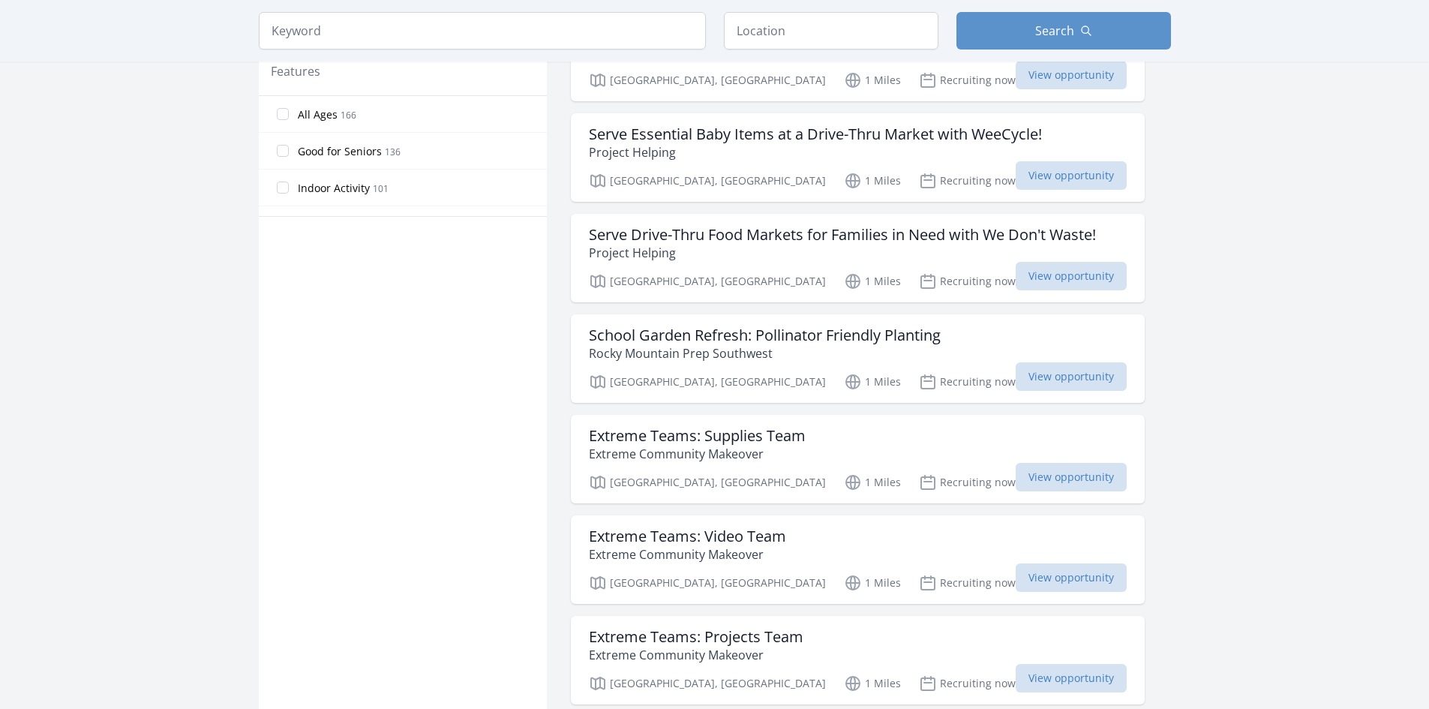
scroll to position [900, 0]
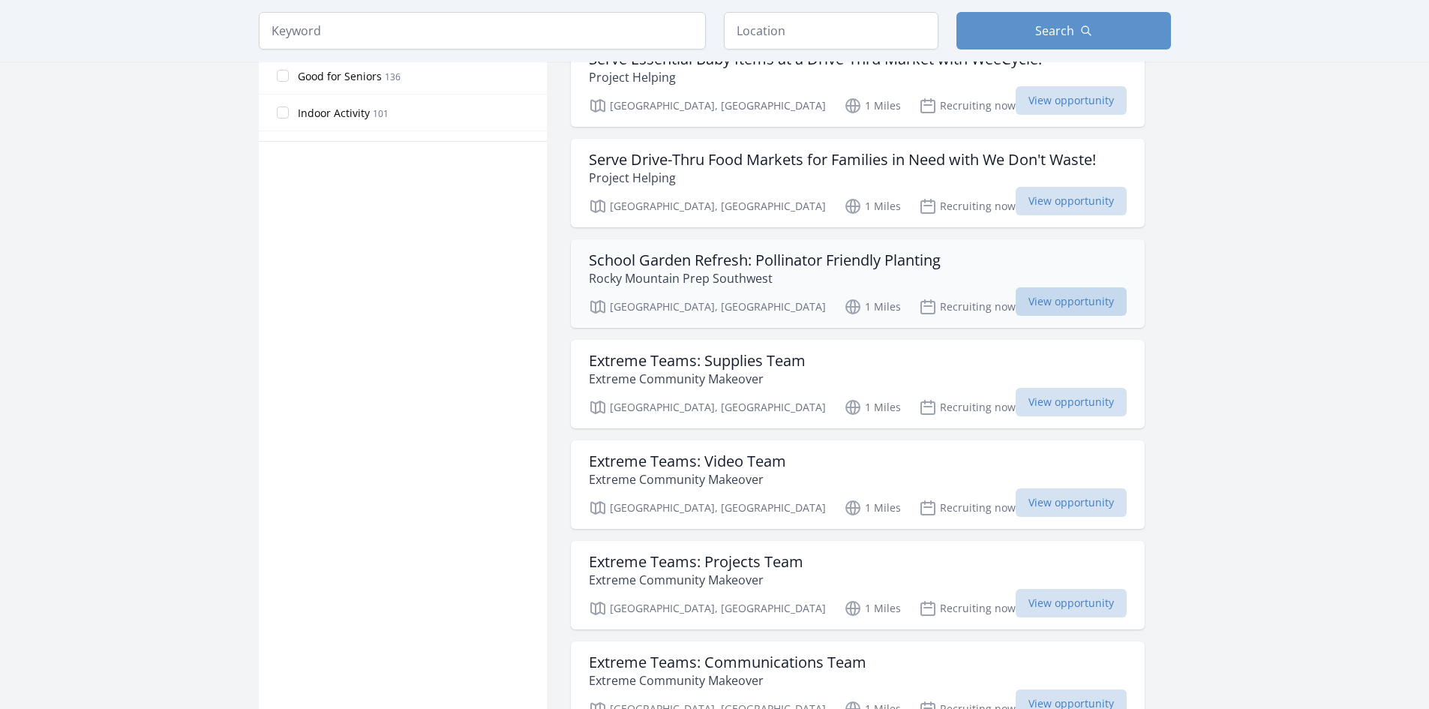
click at [1016, 301] on span "View opportunity" at bounding box center [1071, 301] width 111 height 29
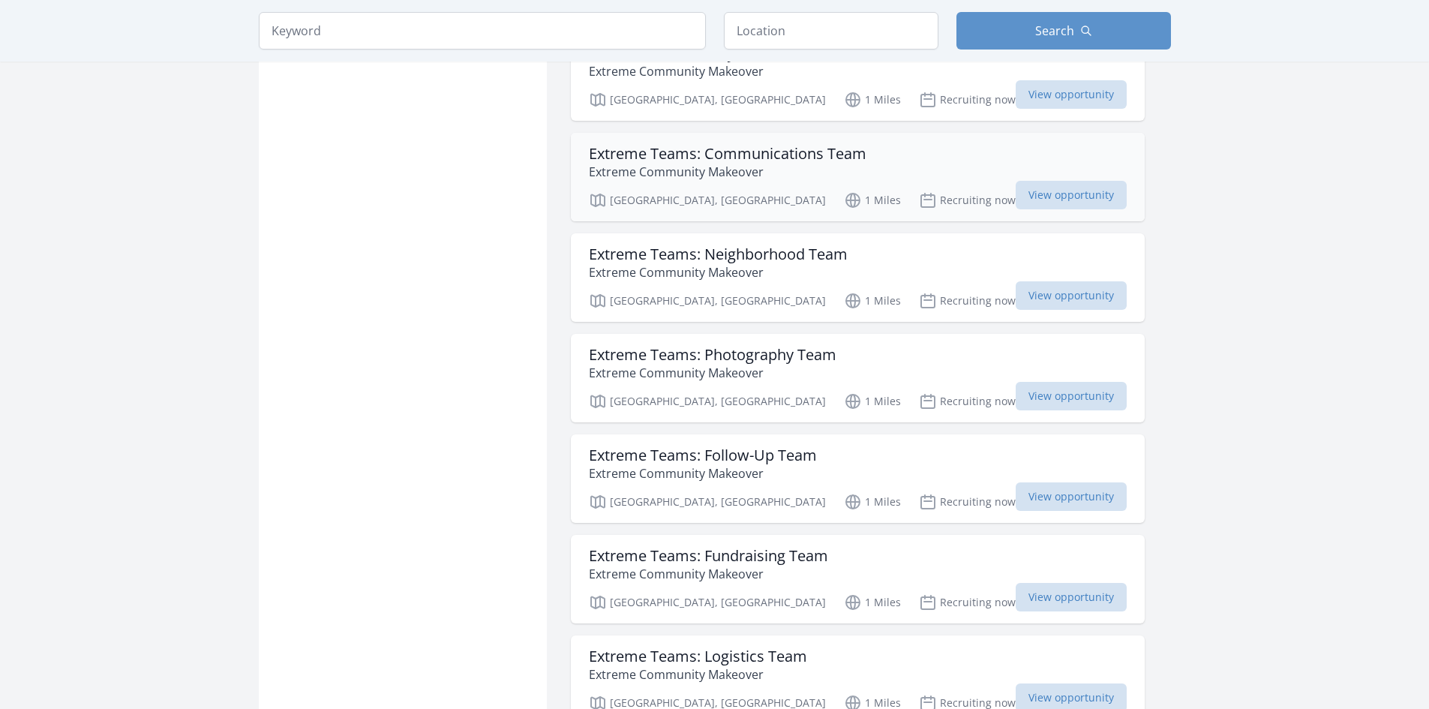
scroll to position [1425, 0]
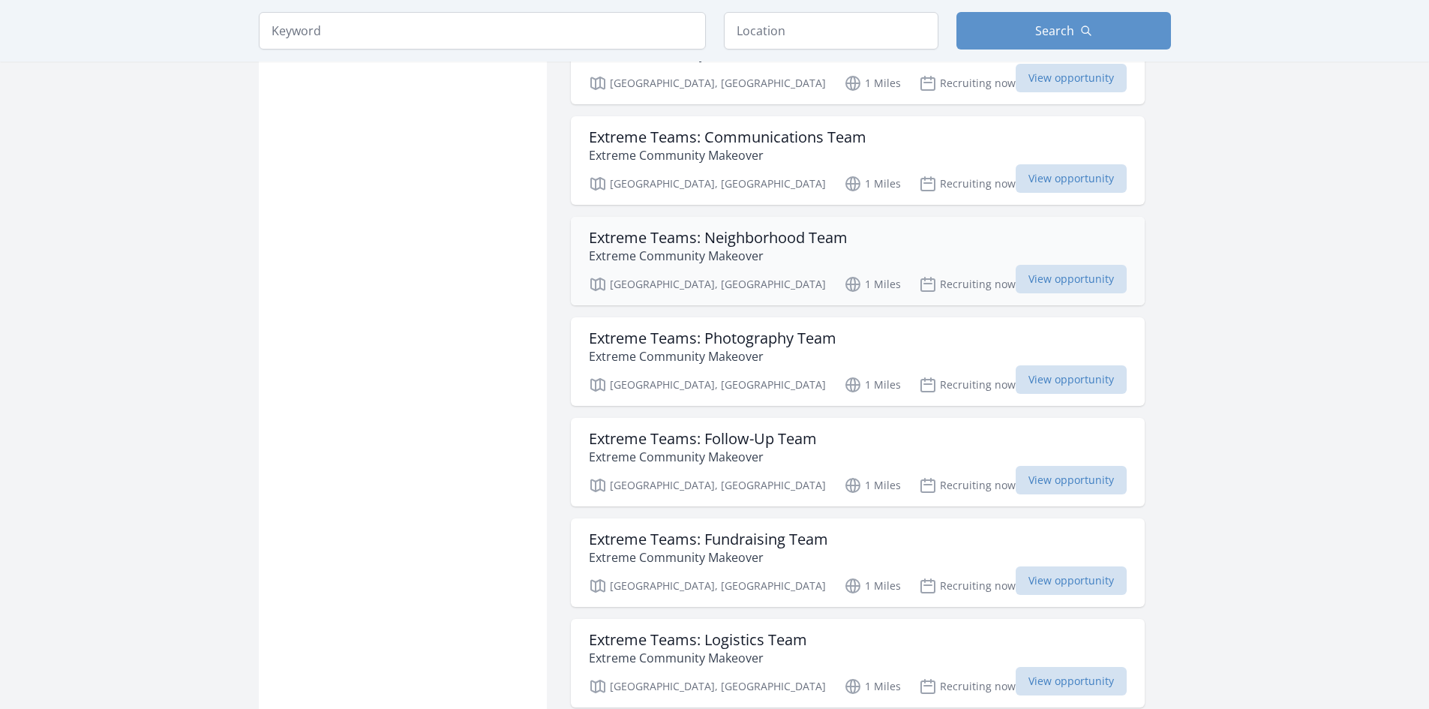
click at [734, 225] on div "Extreme Teams: Neighborhood Team Extreme Community Makeover Denver, CO 1 Miles …" at bounding box center [858, 261] width 574 height 89
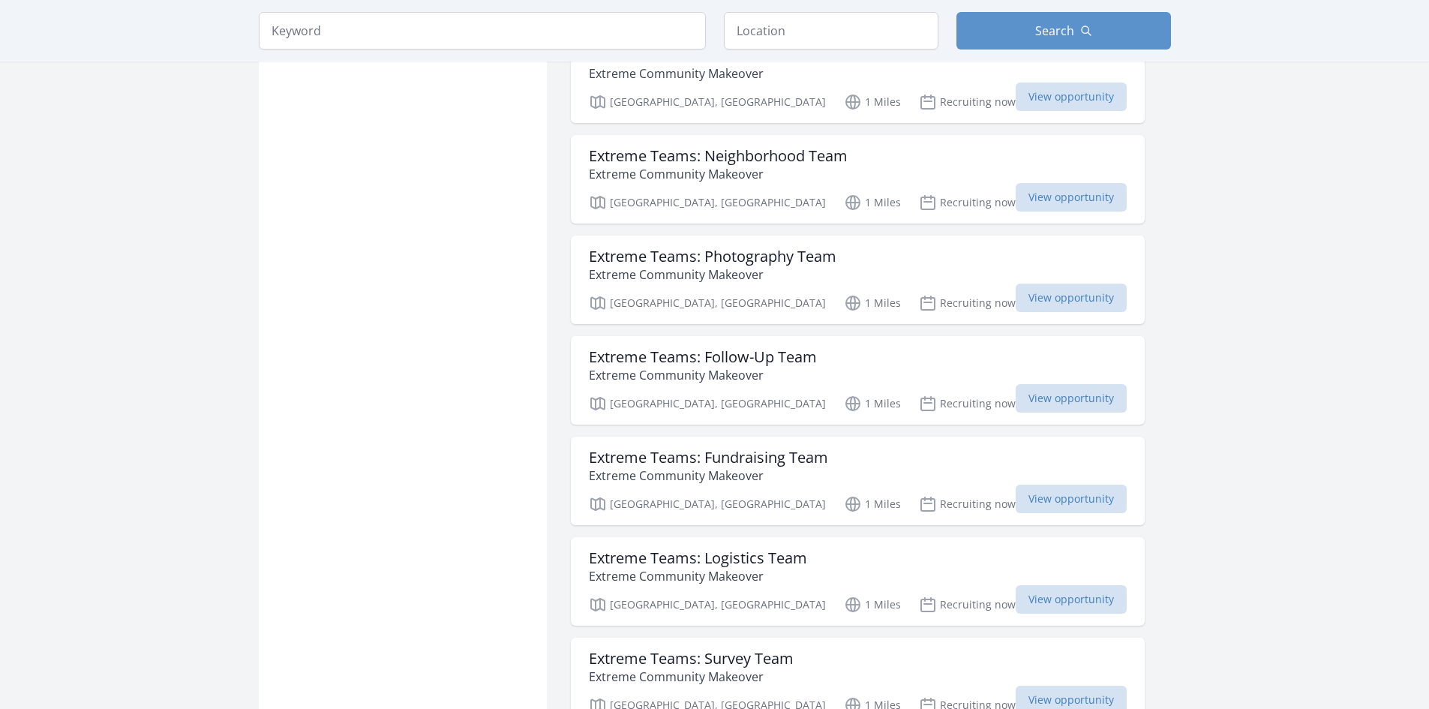
scroll to position [1726, 0]
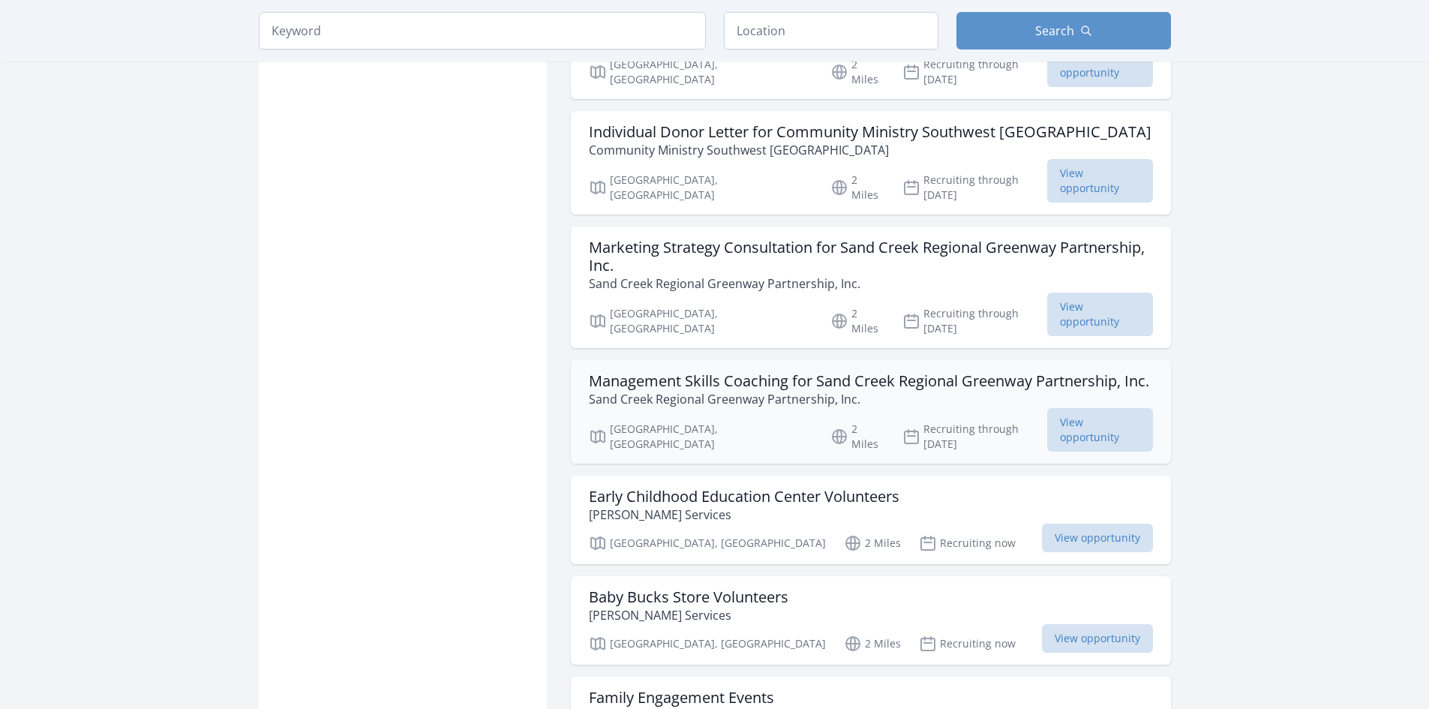
scroll to position [3151, 0]
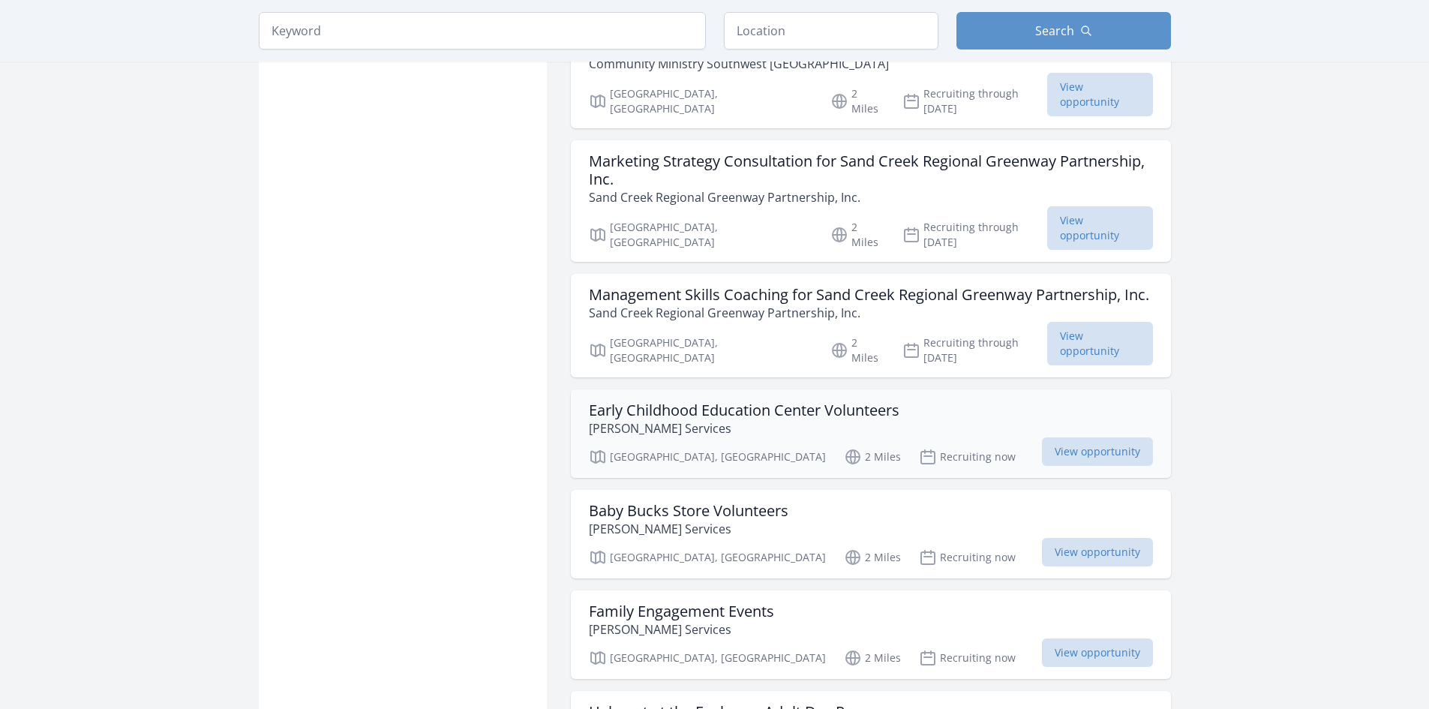
click at [665, 401] on h3 "Early Childhood Education Center Volunteers" at bounding box center [744, 410] width 311 height 18
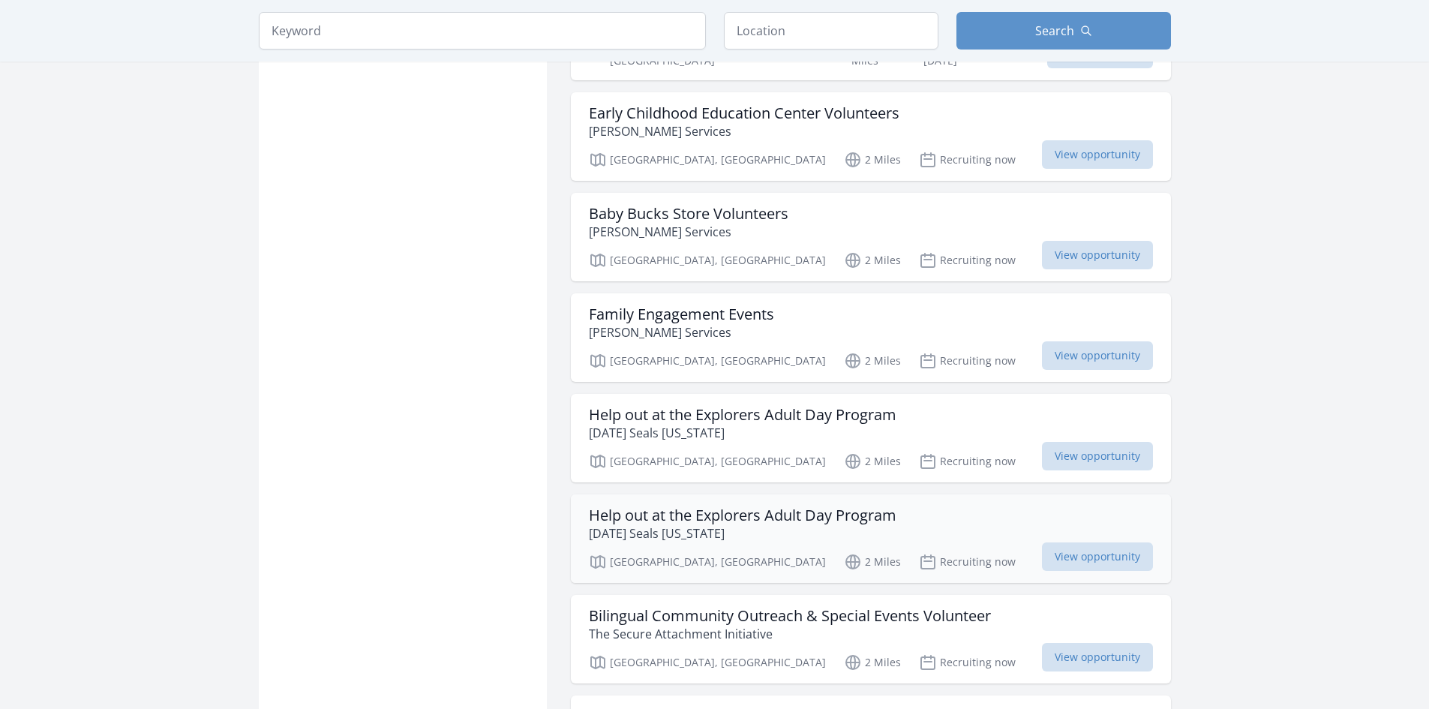
scroll to position [3451, 0]
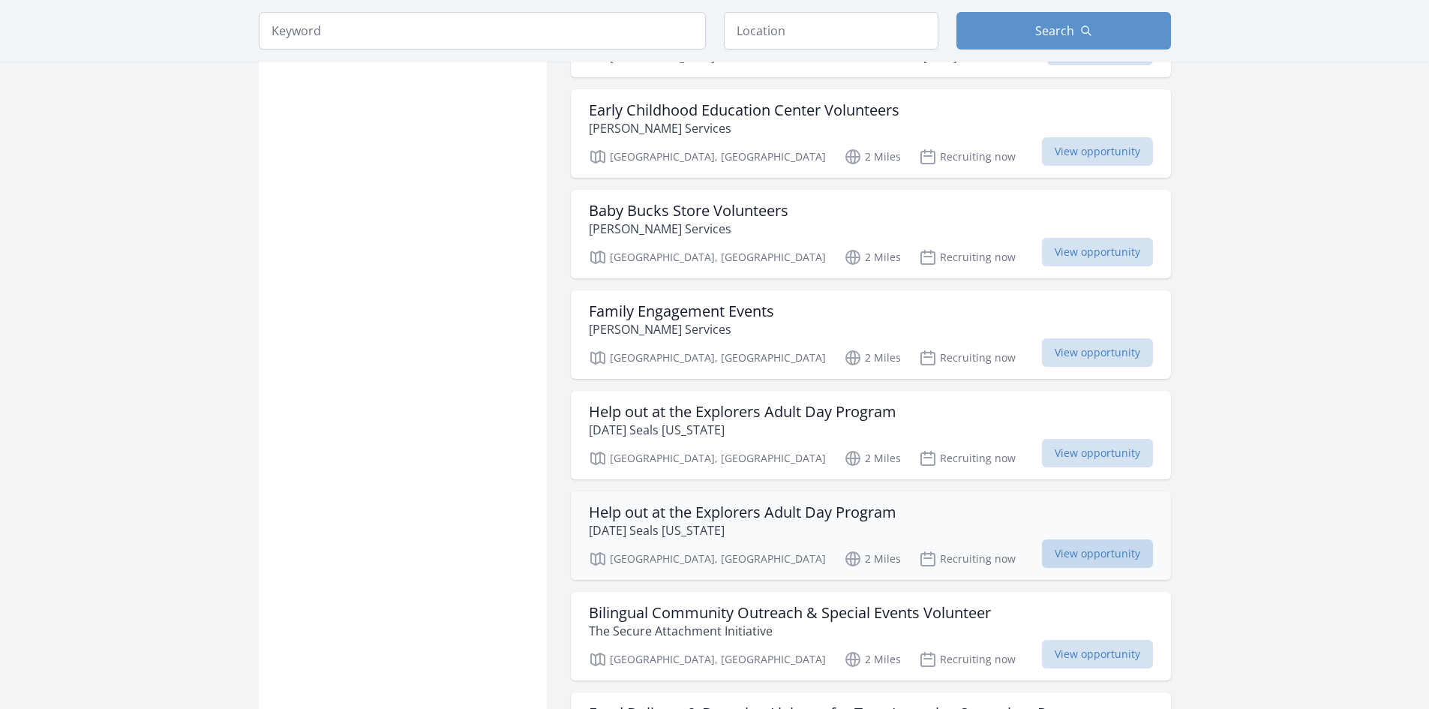
click at [1098, 539] on span "View opportunity" at bounding box center [1097, 553] width 111 height 29
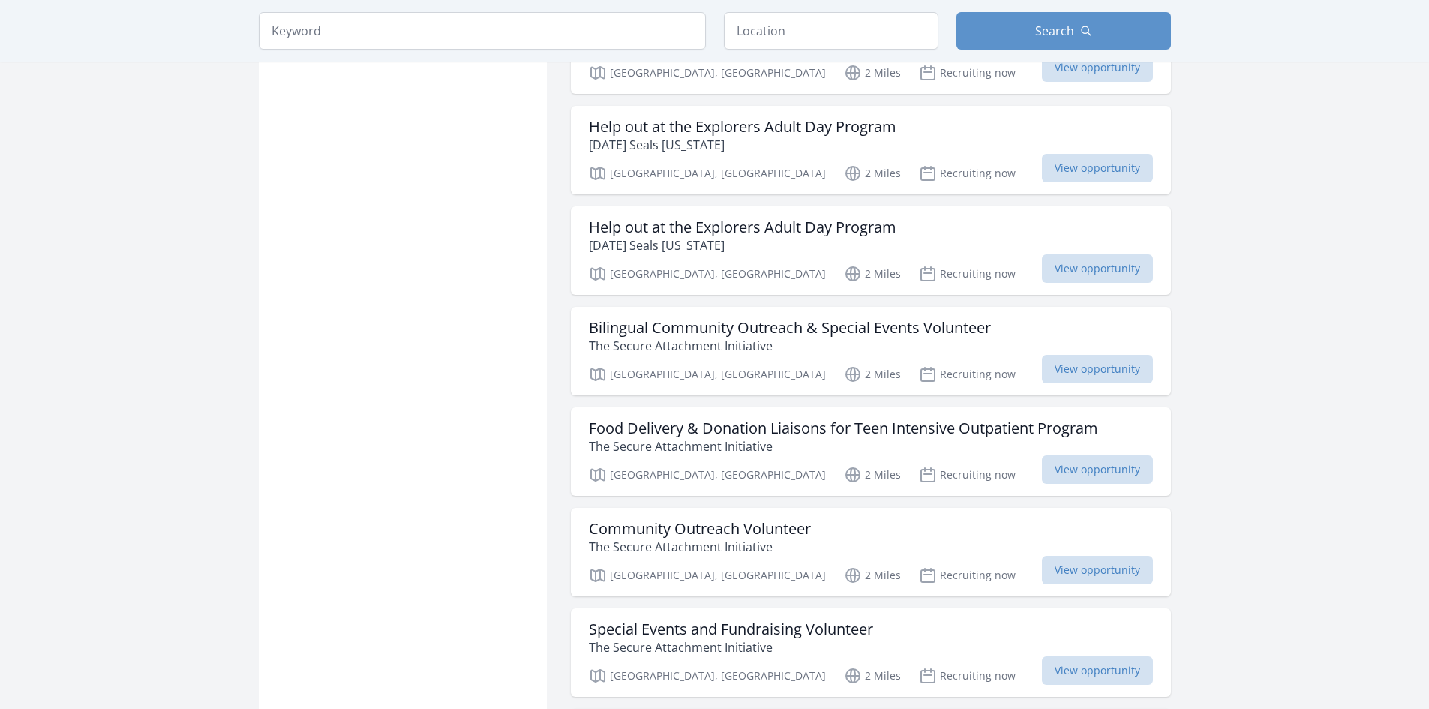
scroll to position [3751, 0]
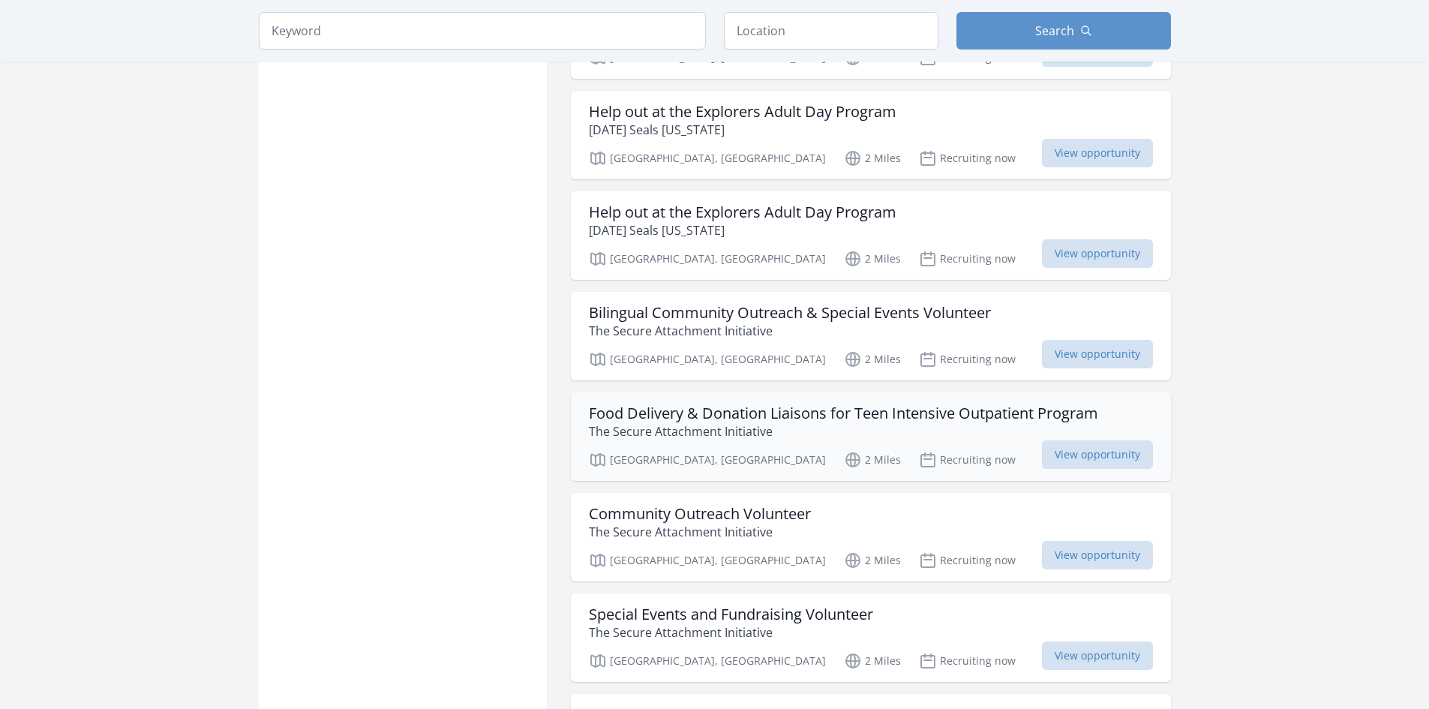
click at [880, 392] on div "Food Delivery & Donation Liaisons for Teen Intensive Outpatient Program The Sec…" at bounding box center [871, 436] width 600 height 89
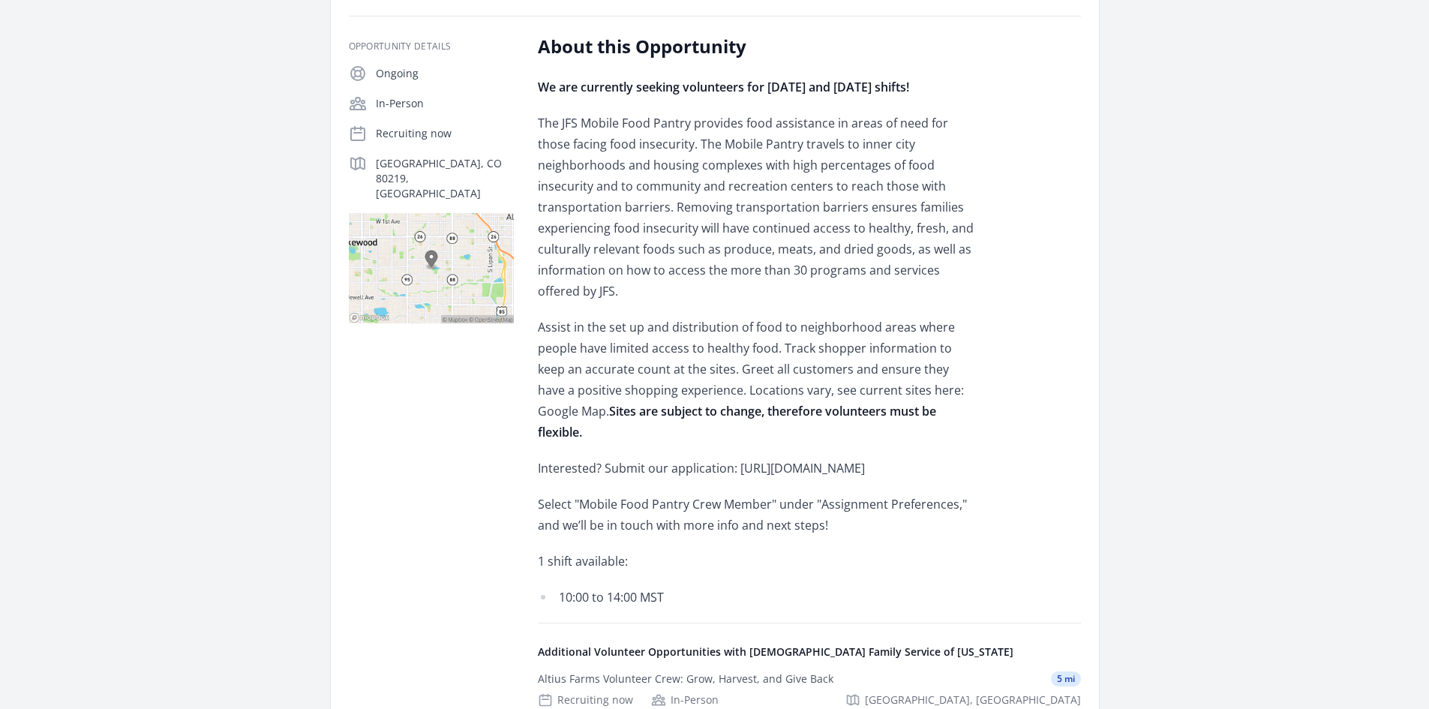
scroll to position [300, 0]
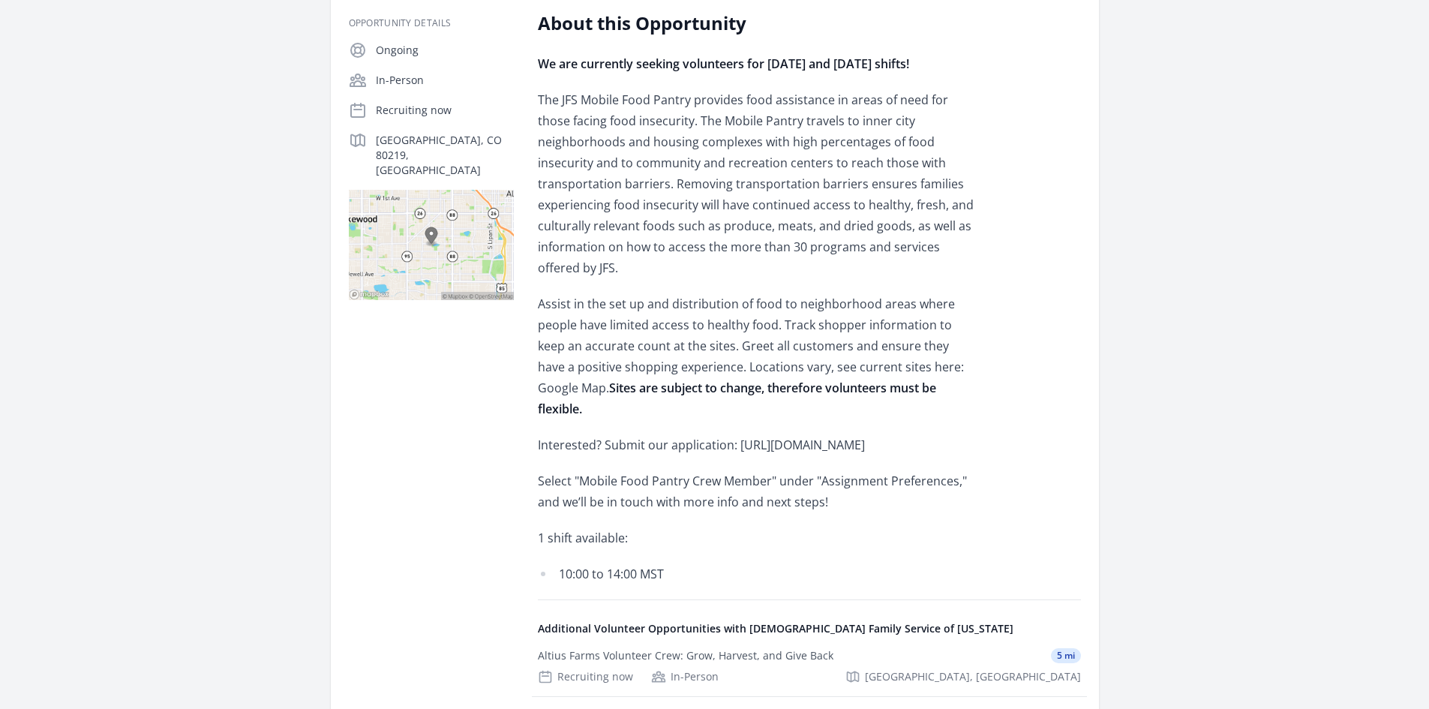
click at [831, 434] on p "Interested? Submit our application: https://www.volgistics.com/appform/981458887" at bounding box center [757, 444] width 439 height 21
drag, startPoint x: 814, startPoint y: 423, endPoint x: 530, endPoint y: 432, distance: 284.5
click at [530, 432] on div "Opportunity Details Ongoing In-Person Recruiting now Denver, CO 80219, US" at bounding box center [715, 420] width 732 height 819
copy p "https://www.volgistics.com/appform/981458887"
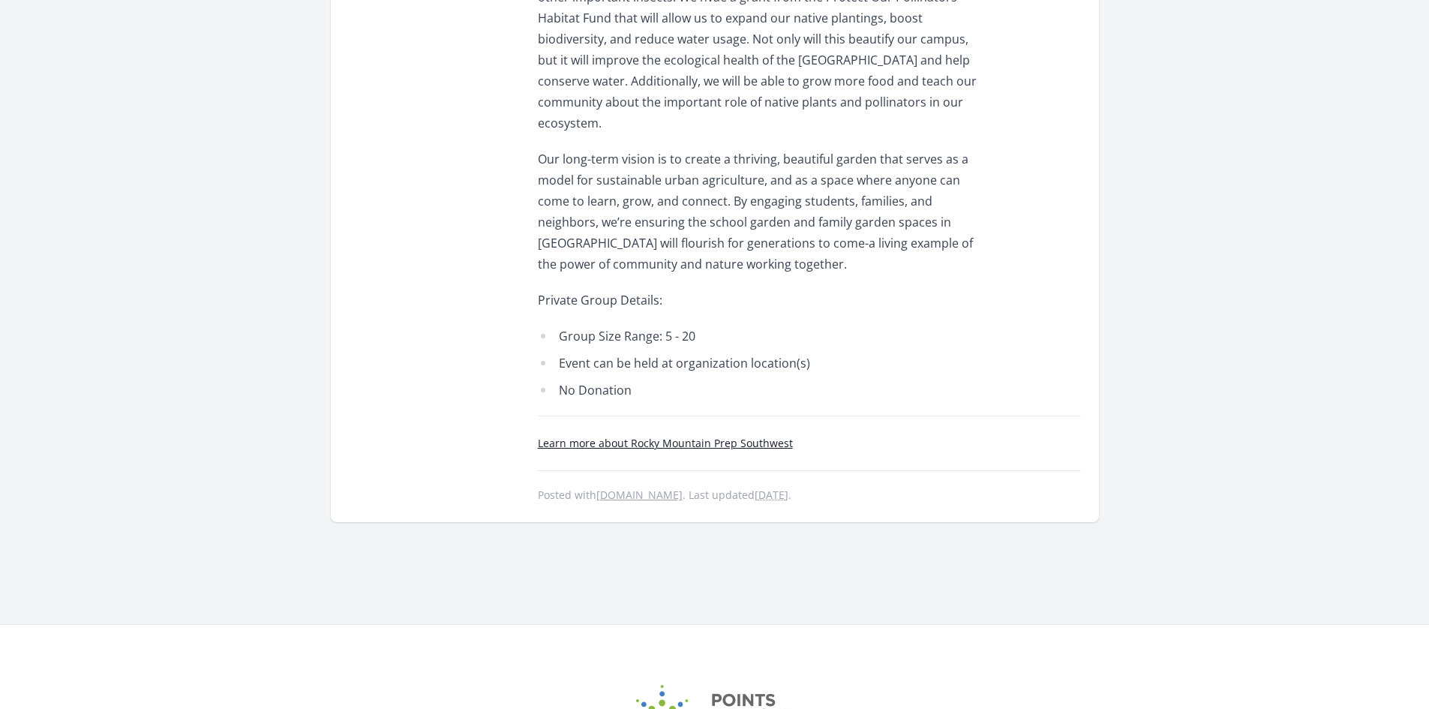
scroll to position [750, 0]
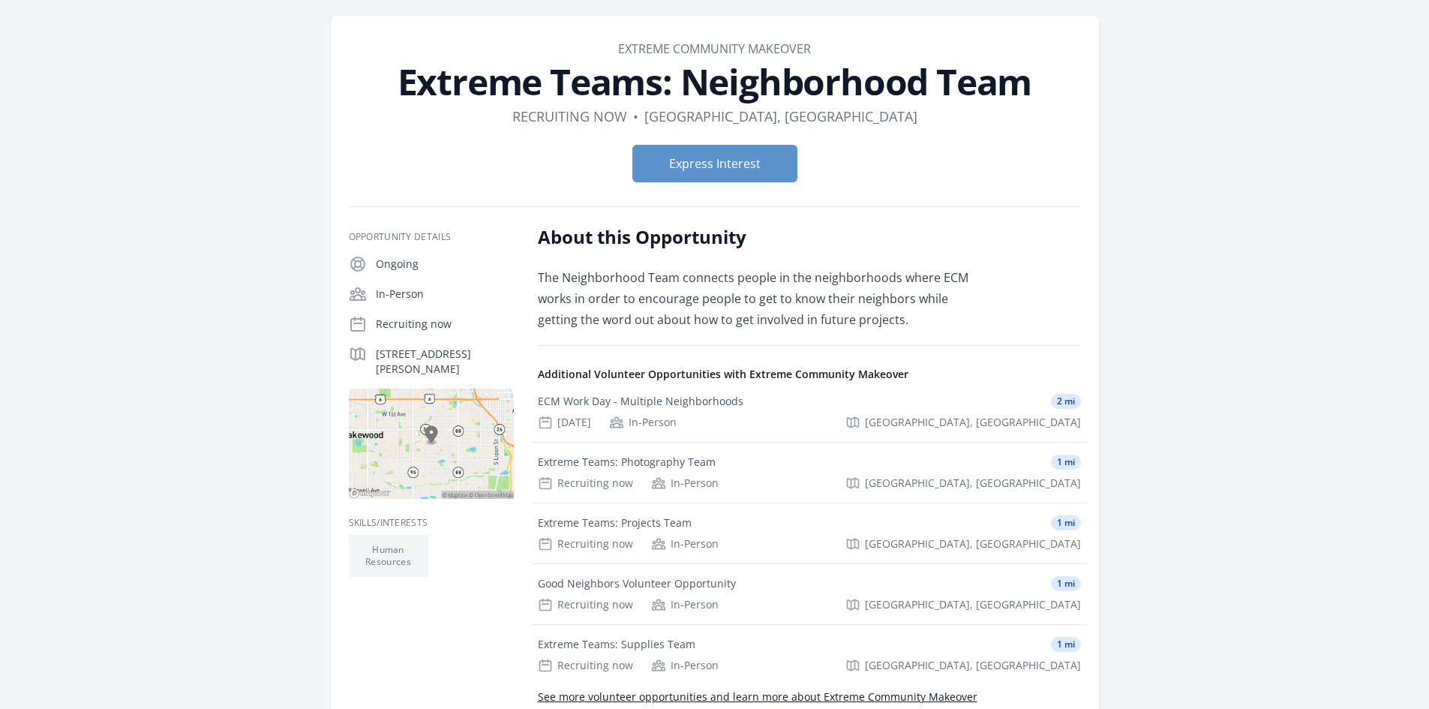
scroll to position [75, 0]
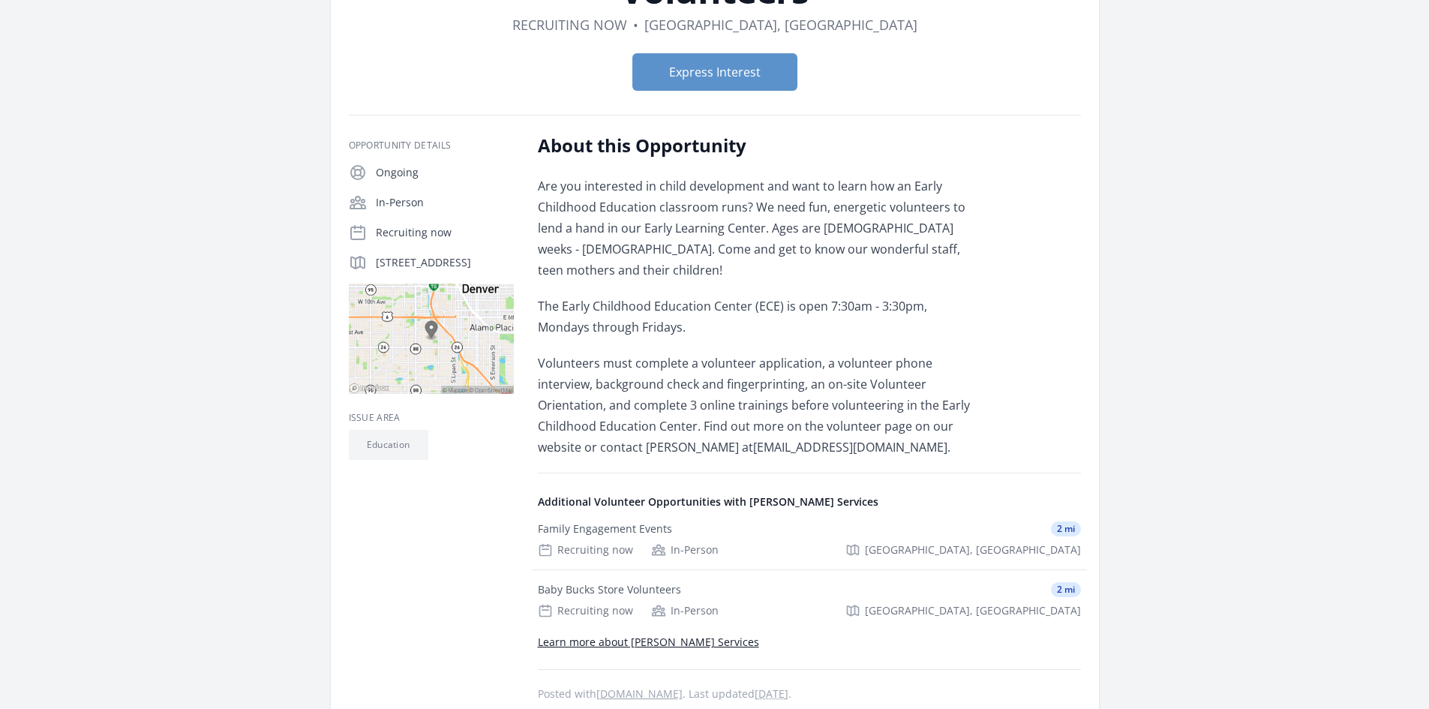
scroll to position [225, 0]
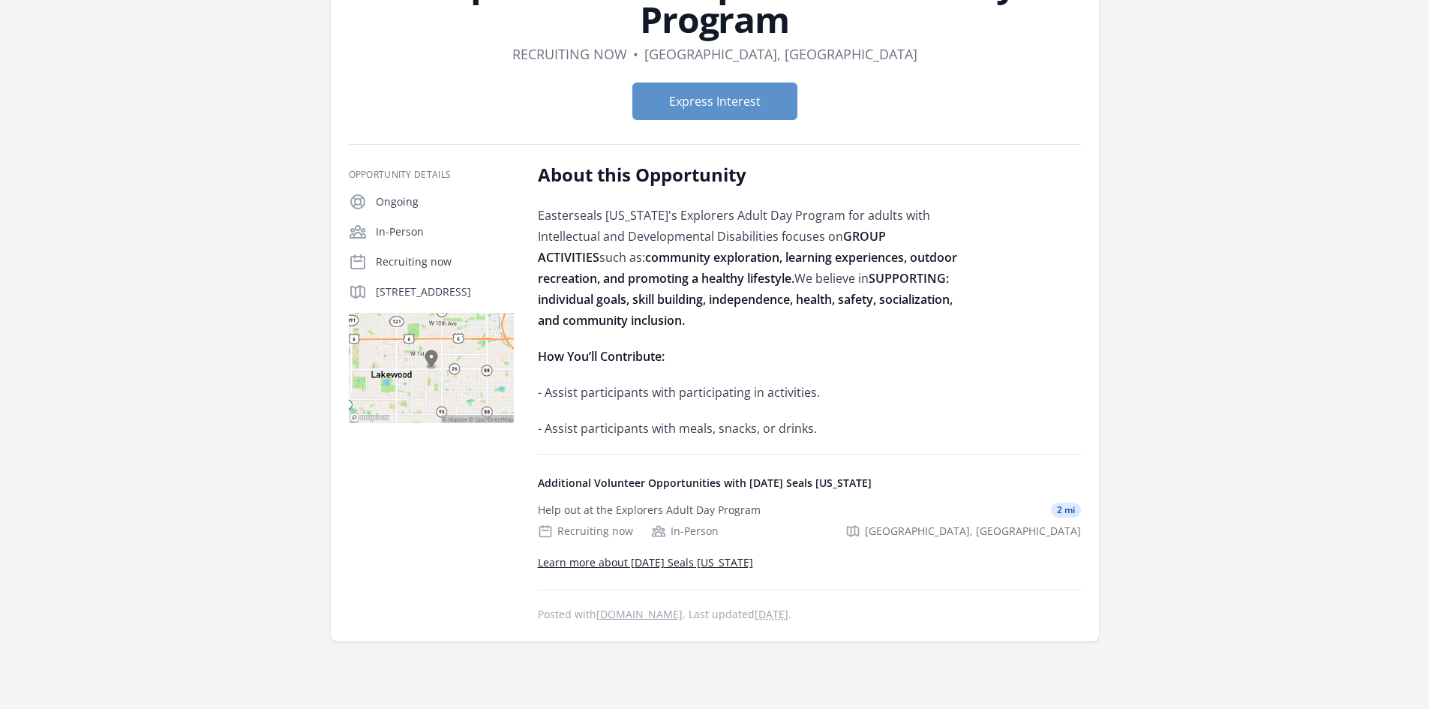
scroll to position [150, 0]
click at [753, 112] on button "Express Interest" at bounding box center [714, 100] width 165 height 38
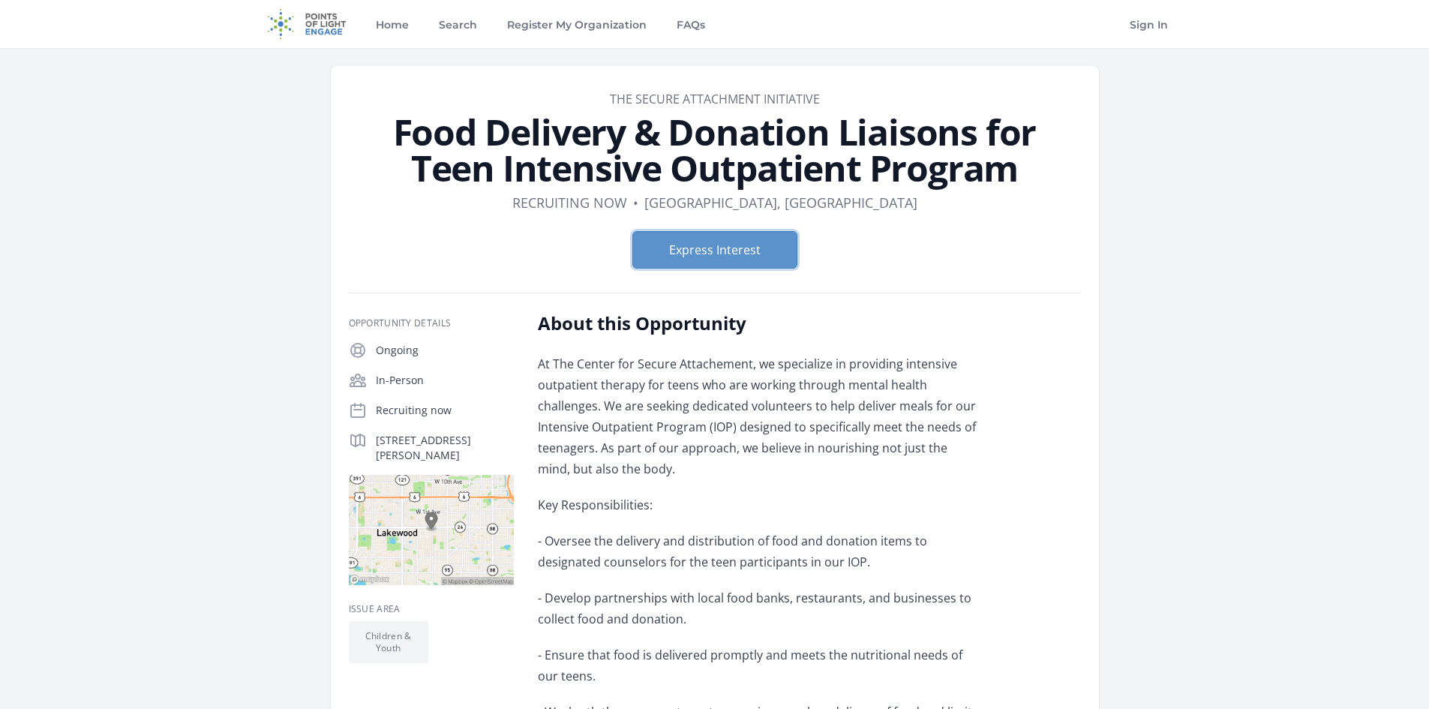
click at [761, 256] on button "Express Interest" at bounding box center [714, 250] width 165 height 38
